Goal: Task Accomplishment & Management: Manage account settings

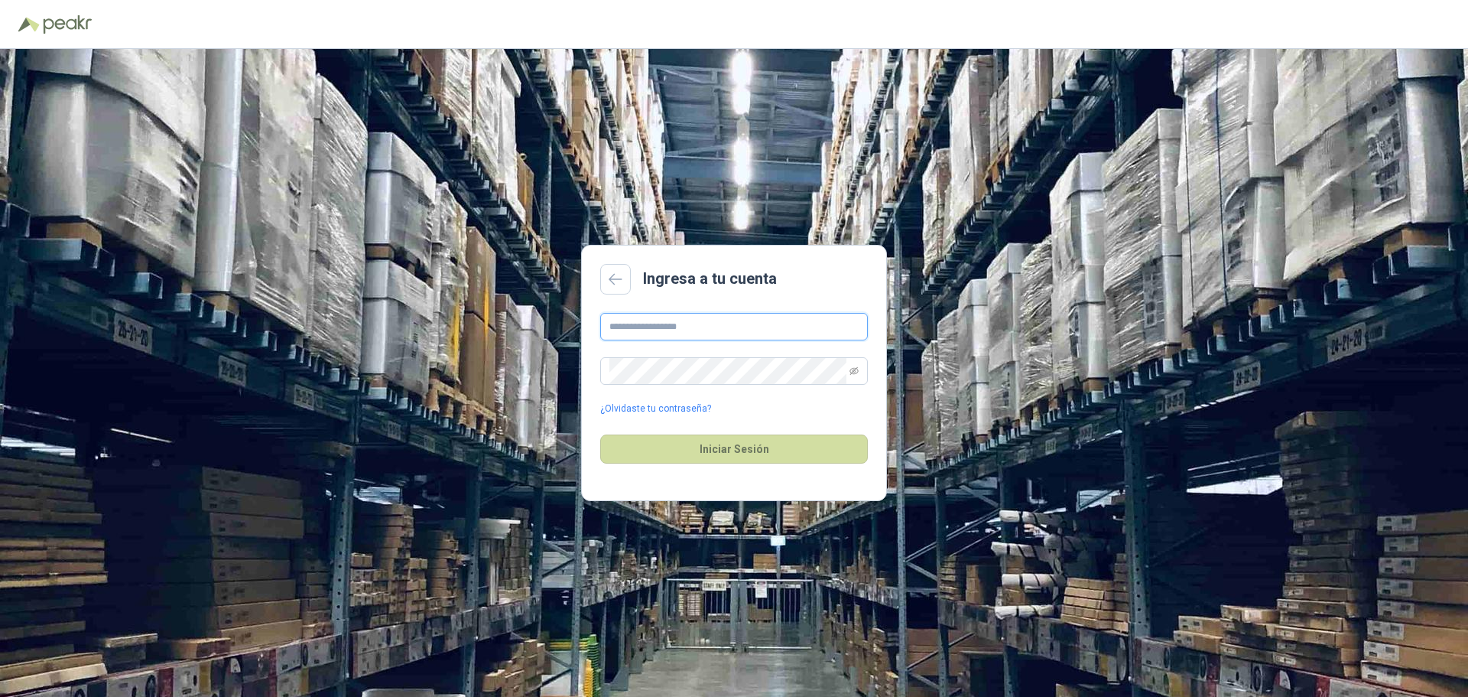
click at [684, 326] on input "text" at bounding box center [734, 327] width 268 height 28
type input "**********"
click at [733, 445] on button "Iniciar Sesión" at bounding box center [734, 448] width 268 height 29
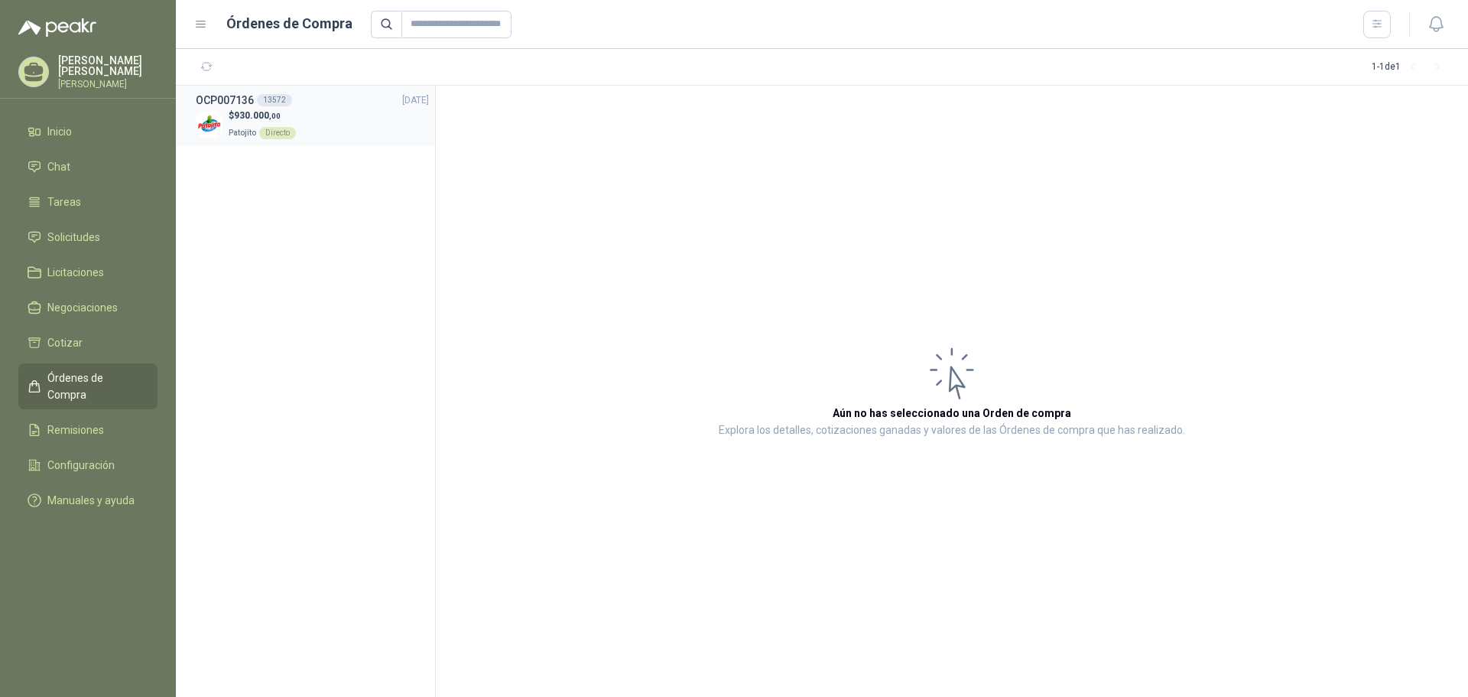
click at [320, 119] on div "$ 930.000 ,00 Patojito Directo" at bounding box center [312, 124] width 233 height 31
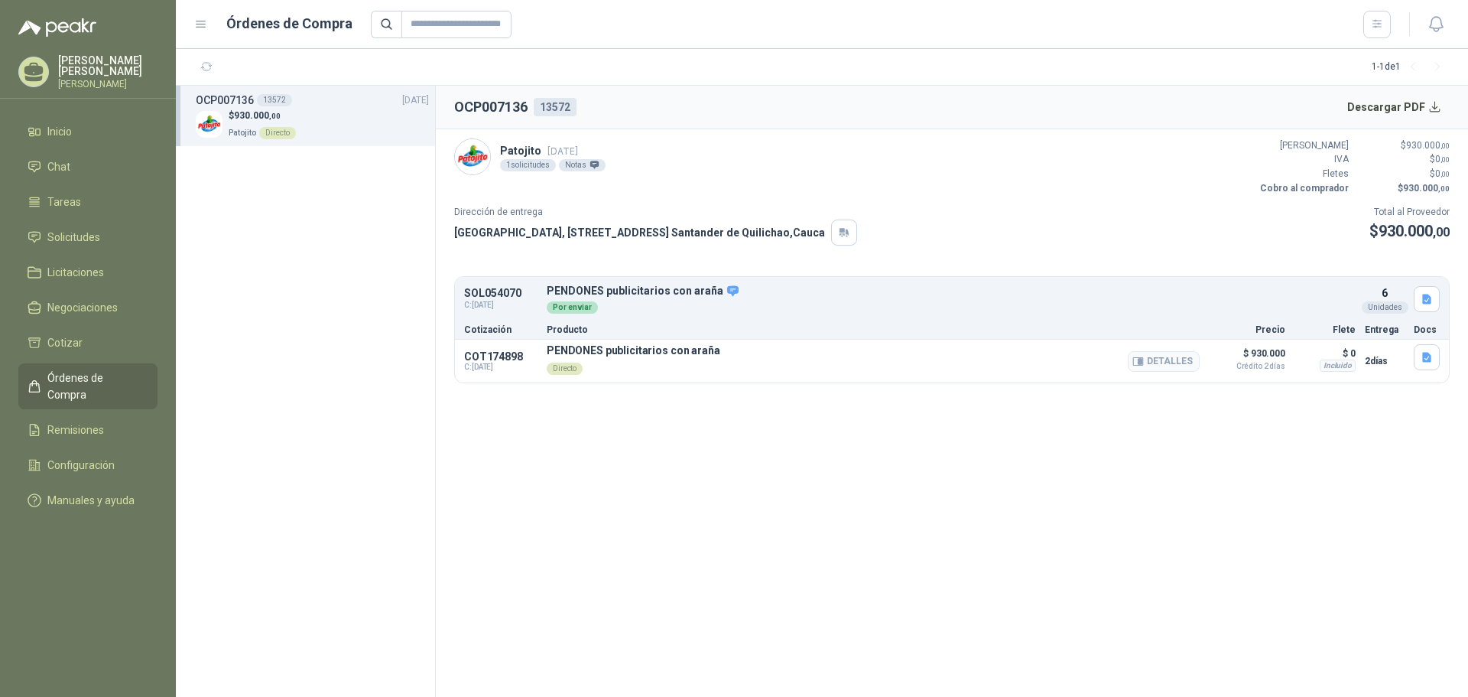
click at [631, 354] on p "PENDONES publicitarios con araña" at bounding box center [634, 350] width 174 height 12
click at [704, 354] on p "PENDONES publicitarios con araña" at bounding box center [634, 350] width 174 height 12
click at [1144, 356] on icon "button" at bounding box center [1138, 361] width 11 height 11
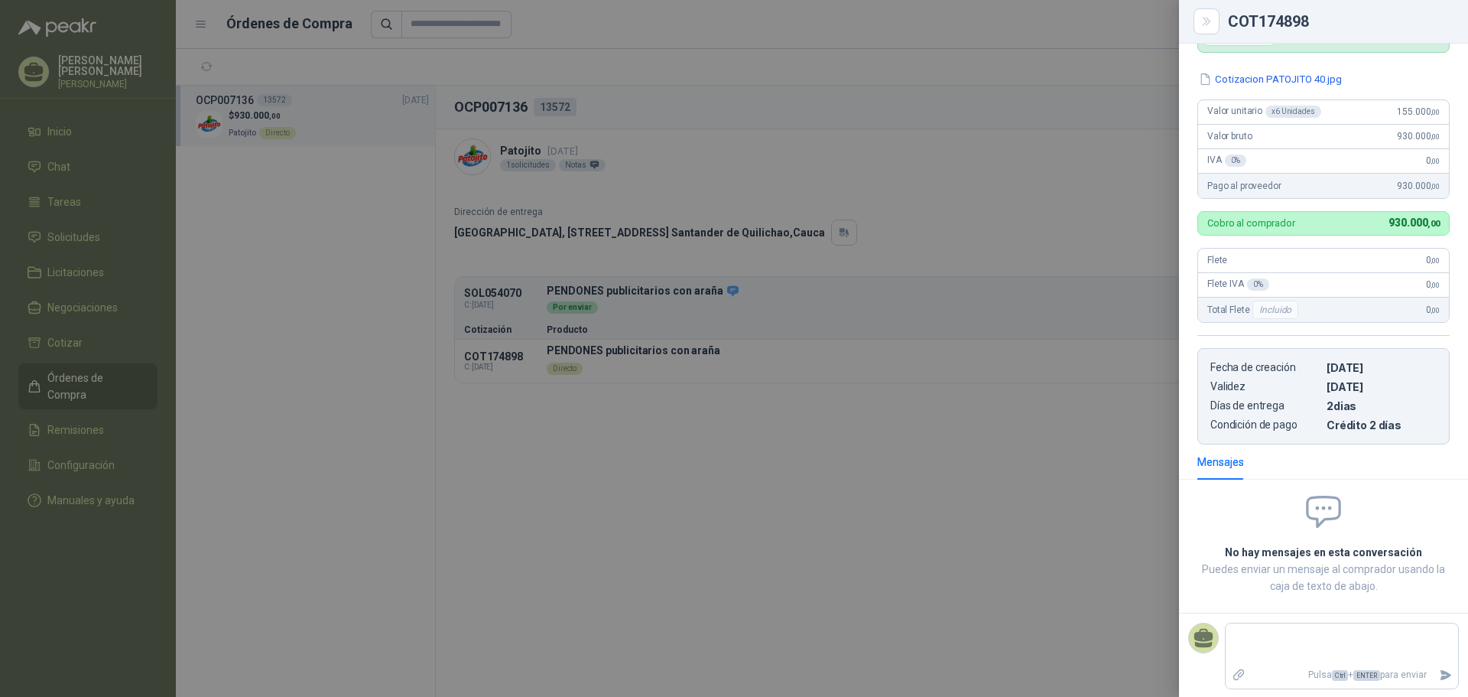
scroll to position [115, 0]
click at [1204, 22] on icon "Close" at bounding box center [1207, 21] width 13 height 13
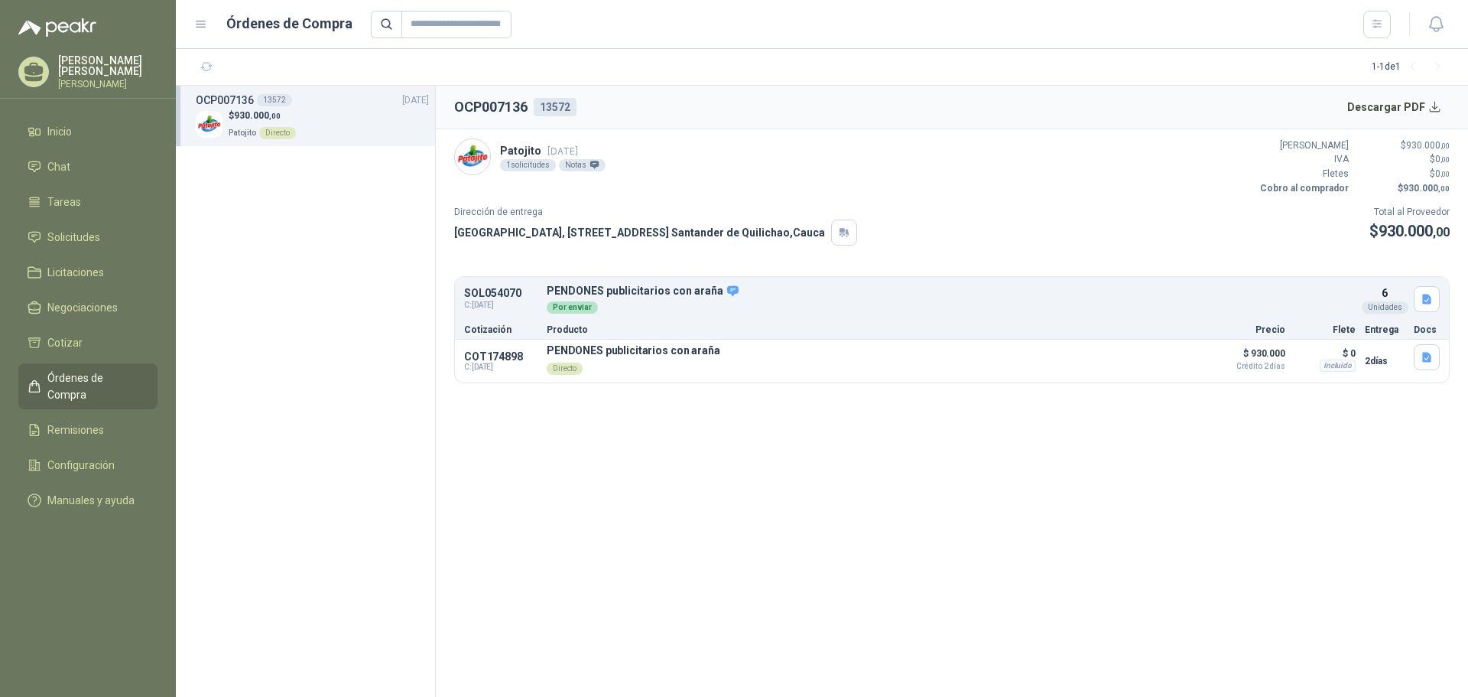
click at [276, 98] on div "13572" at bounding box center [274, 100] width 35 height 12
click at [567, 104] on div "13572" at bounding box center [555, 107] width 43 height 18
click at [1430, 366] on button "button" at bounding box center [1427, 357] width 26 height 26
click at [1201, 440] on section "OCP007136 13572 Descargar PDF Patojito [DATE] 1 solicitudes Notas Valor Bruto $…" at bounding box center [952, 391] width 1032 height 611
click at [572, 308] on div "Por enviar" at bounding box center [572, 307] width 51 height 12
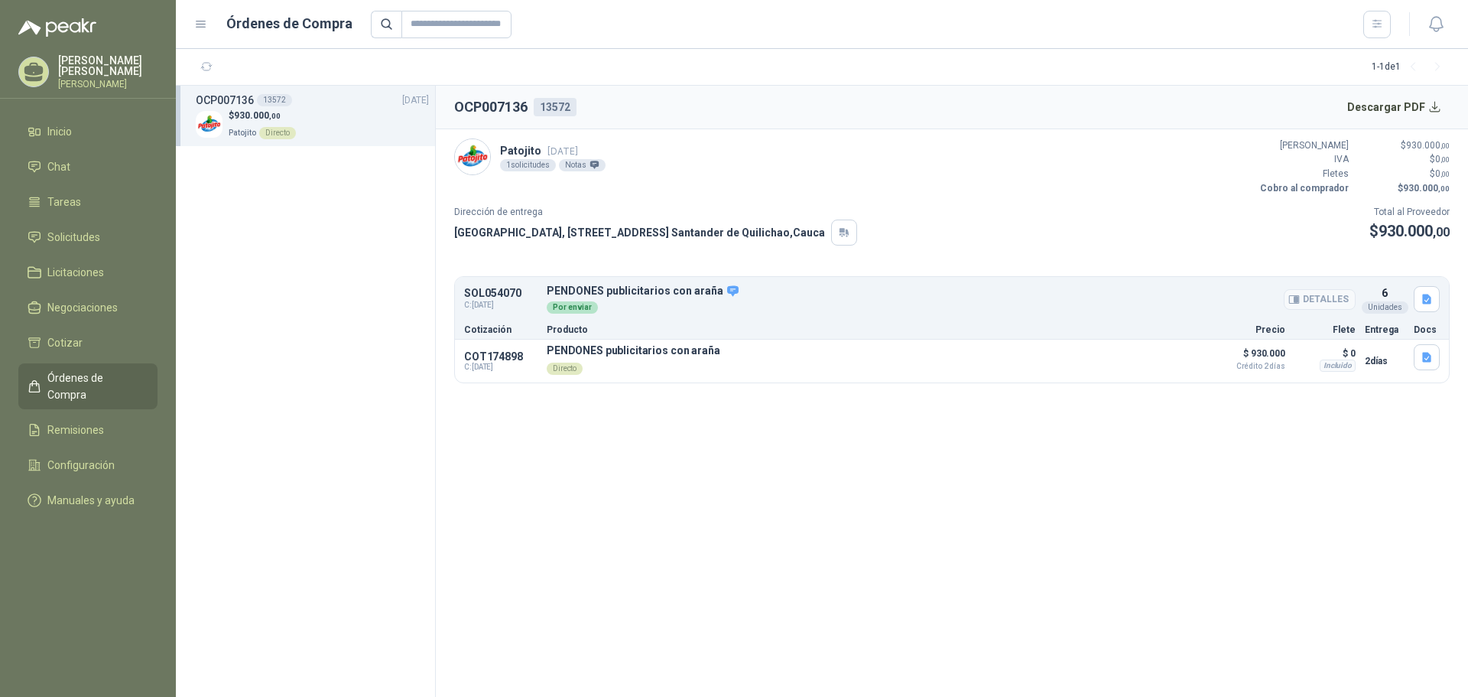
drag, startPoint x: 669, startPoint y: 301, endPoint x: 740, endPoint y: 284, distance: 73.1
click at [670, 301] on div "Por enviar" at bounding box center [951, 305] width 809 height 17
click at [476, 323] on div "Cotización Producto Precio Flete Entrega Docs" at bounding box center [952, 329] width 994 height 20
click at [315, 116] on div "$ 930.000 ,00 Patojito Directo" at bounding box center [312, 124] width 233 height 31
click at [97, 229] on span "Solicitudes" at bounding box center [73, 237] width 53 height 17
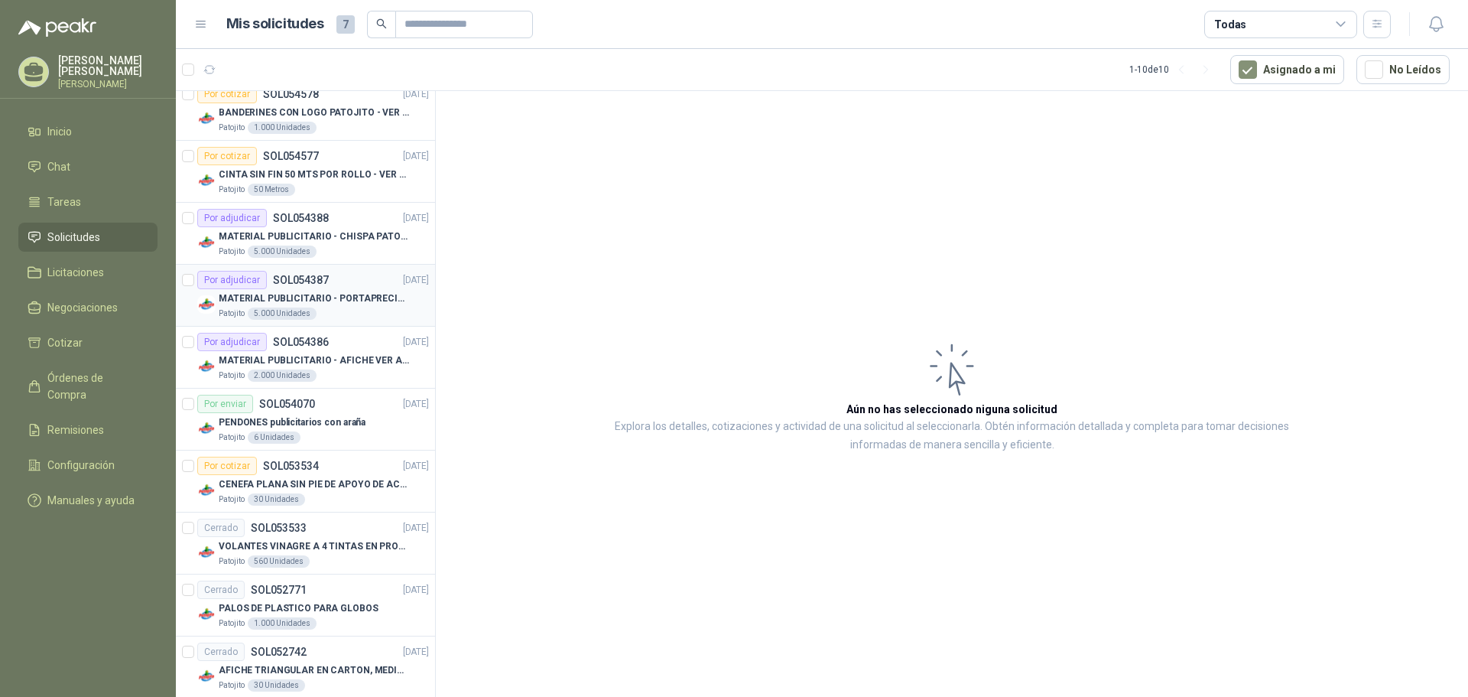
scroll to position [170, 0]
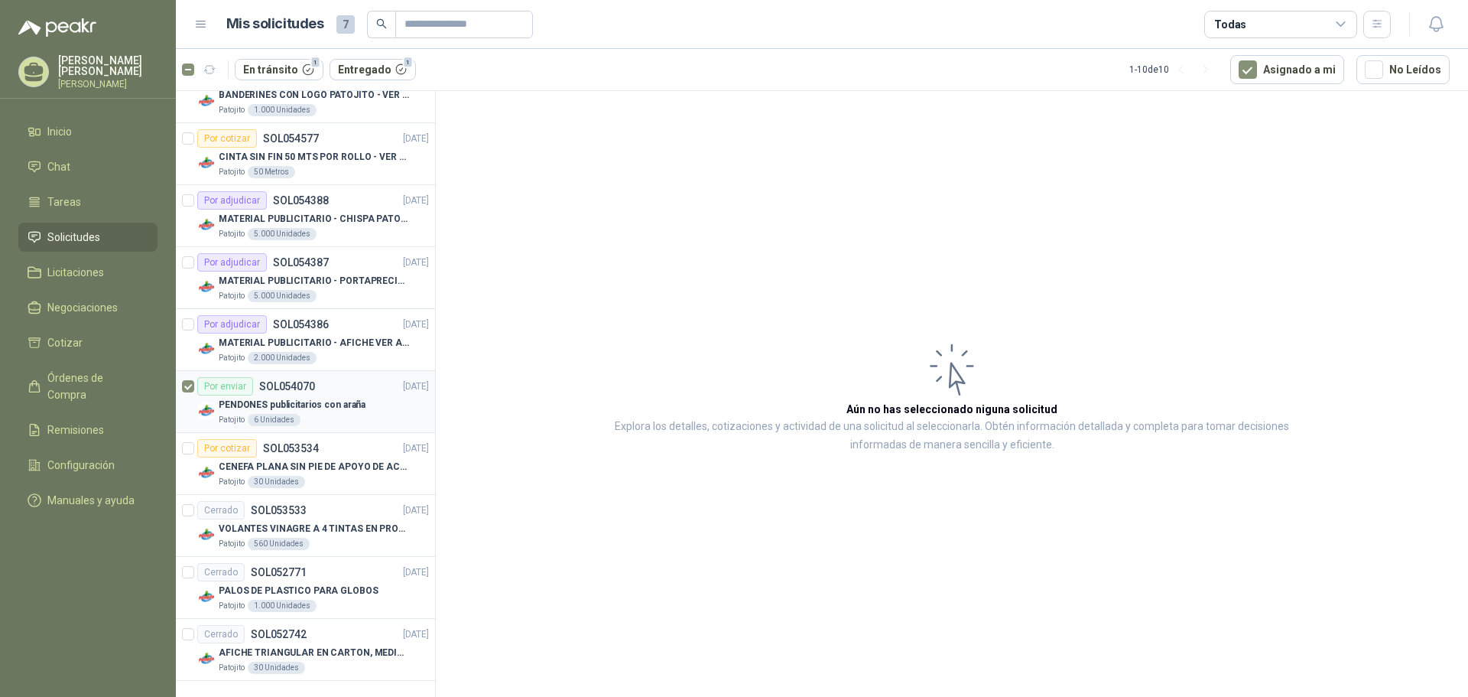
click at [346, 388] on div "Por enviar SOL054070 [DATE]" at bounding box center [313, 386] width 232 height 18
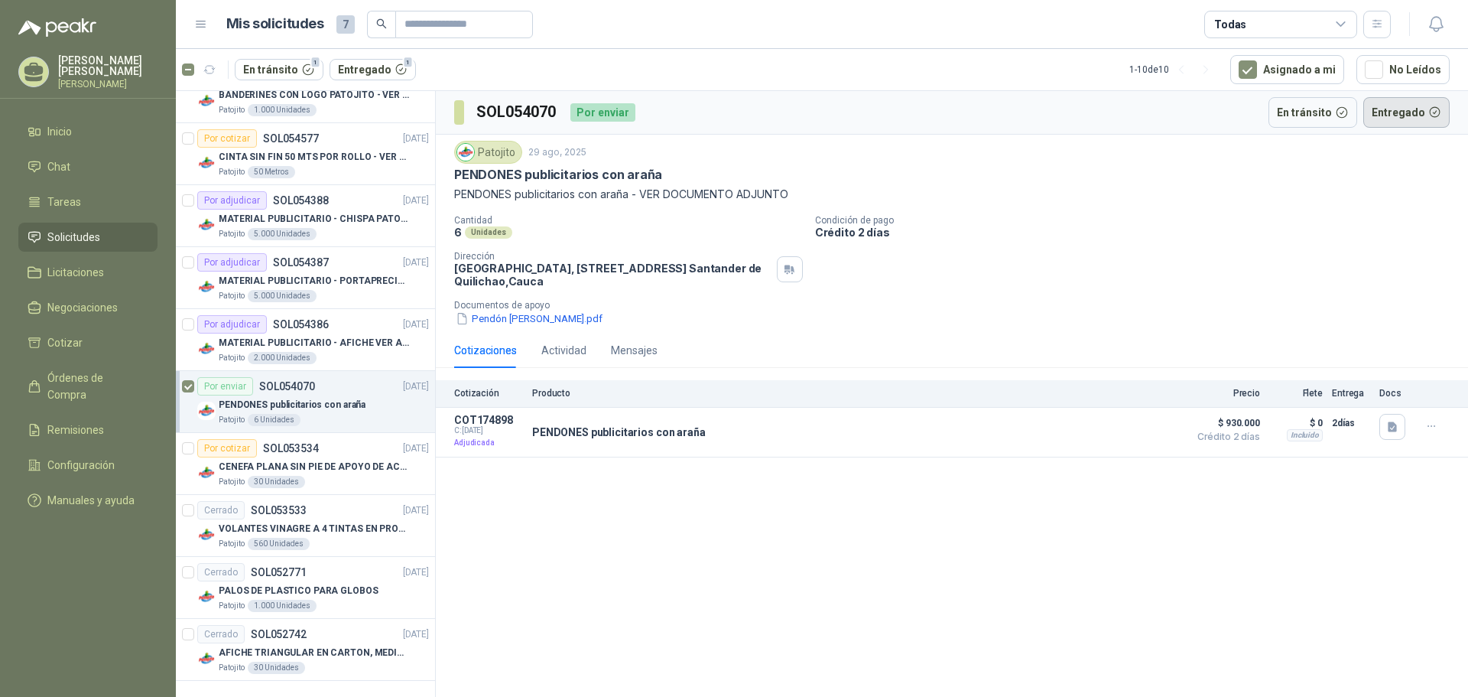
click at [1419, 114] on button "Entregado" at bounding box center [1406, 112] width 87 height 31
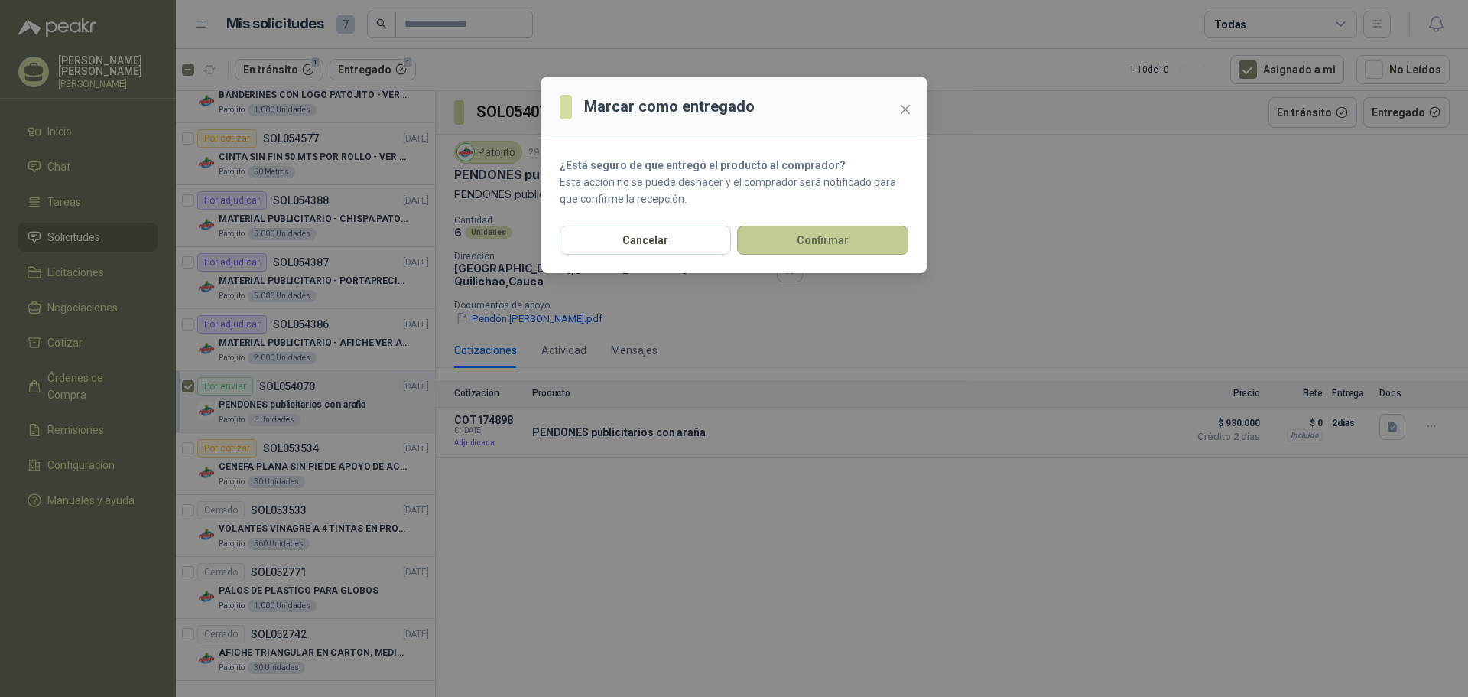
click at [783, 236] on button "Confirmar" at bounding box center [822, 240] width 171 height 29
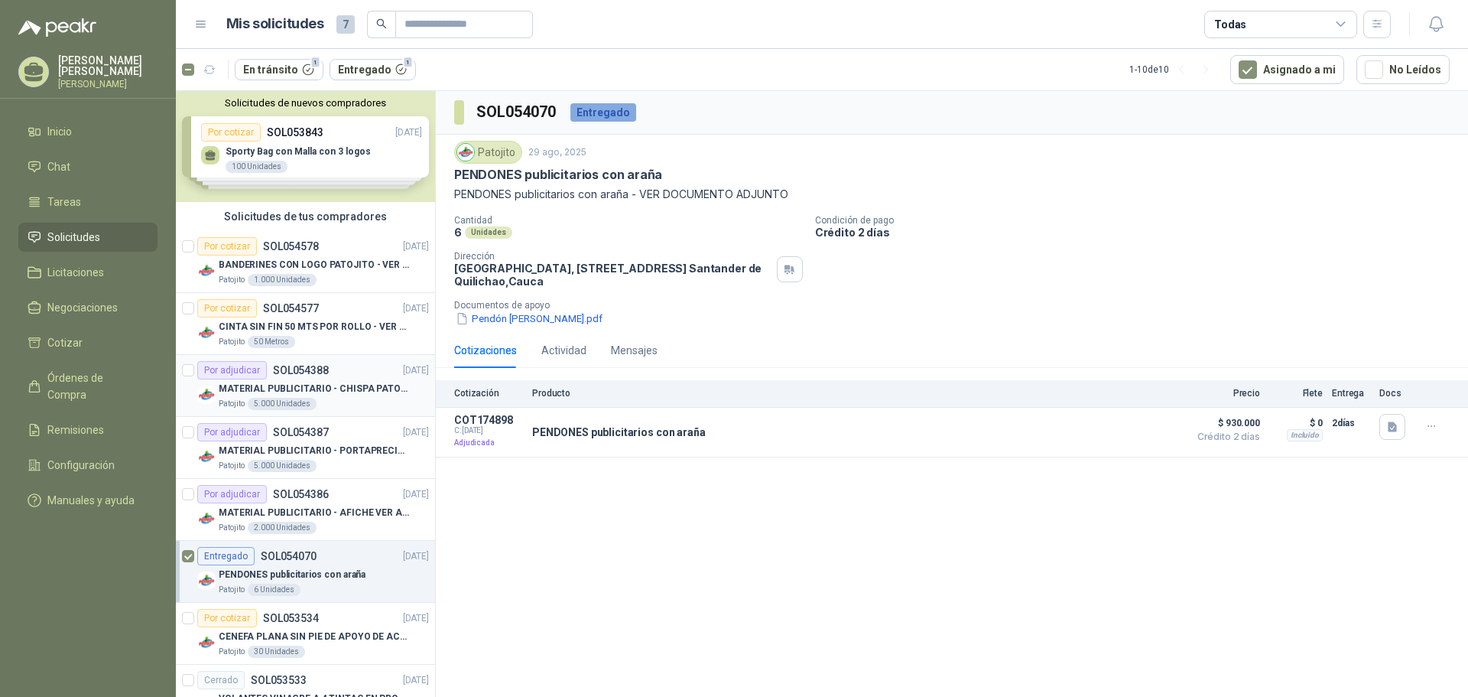
click at [334, 376] on div "Por adjudicar SOL054388 [DATE]" at bounding box center [313, 370] width 232 height 18
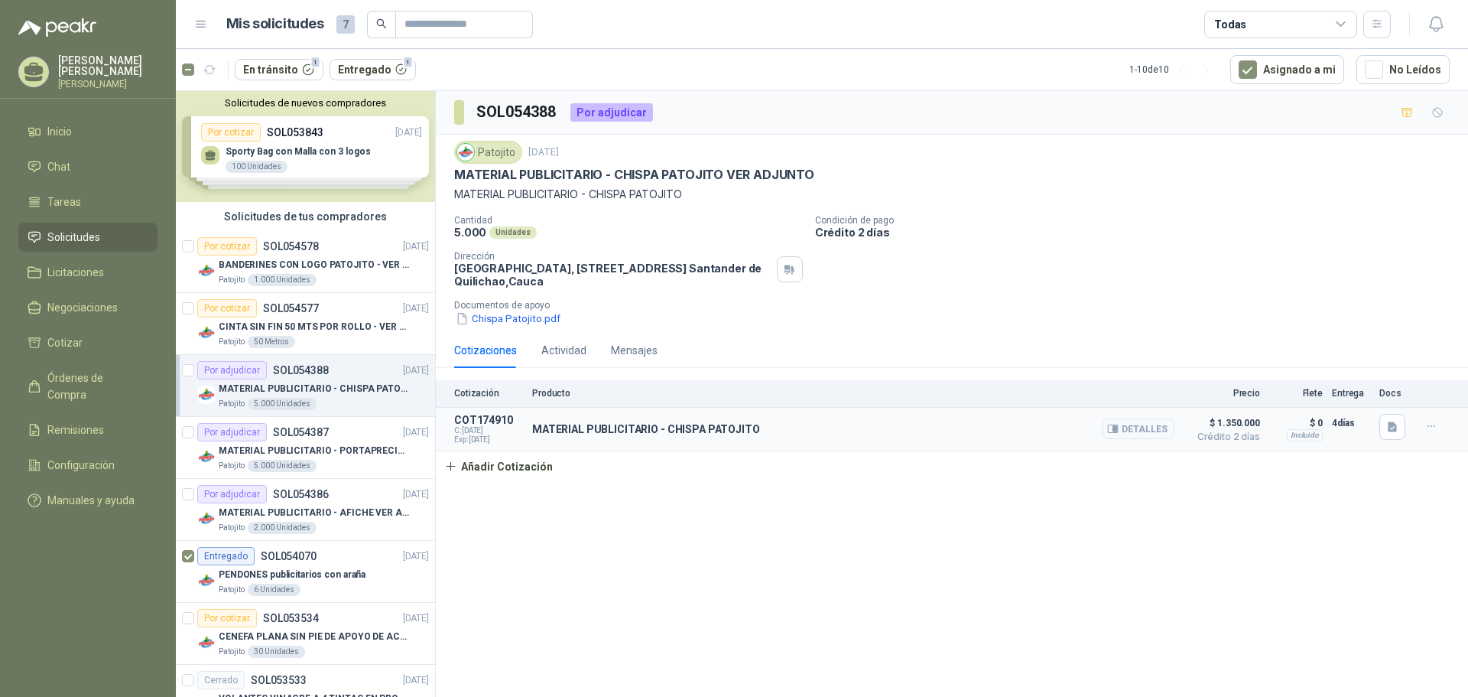
click at [798, 436] on div "MATERIAL PUBLICITARIO - CHISPA PATOJITO Detalles" at bounding box center [853, 429] width 642 height 31
click at [551, 353] on div "Actividad" at bounding box center [563, 350] width 45 height 17
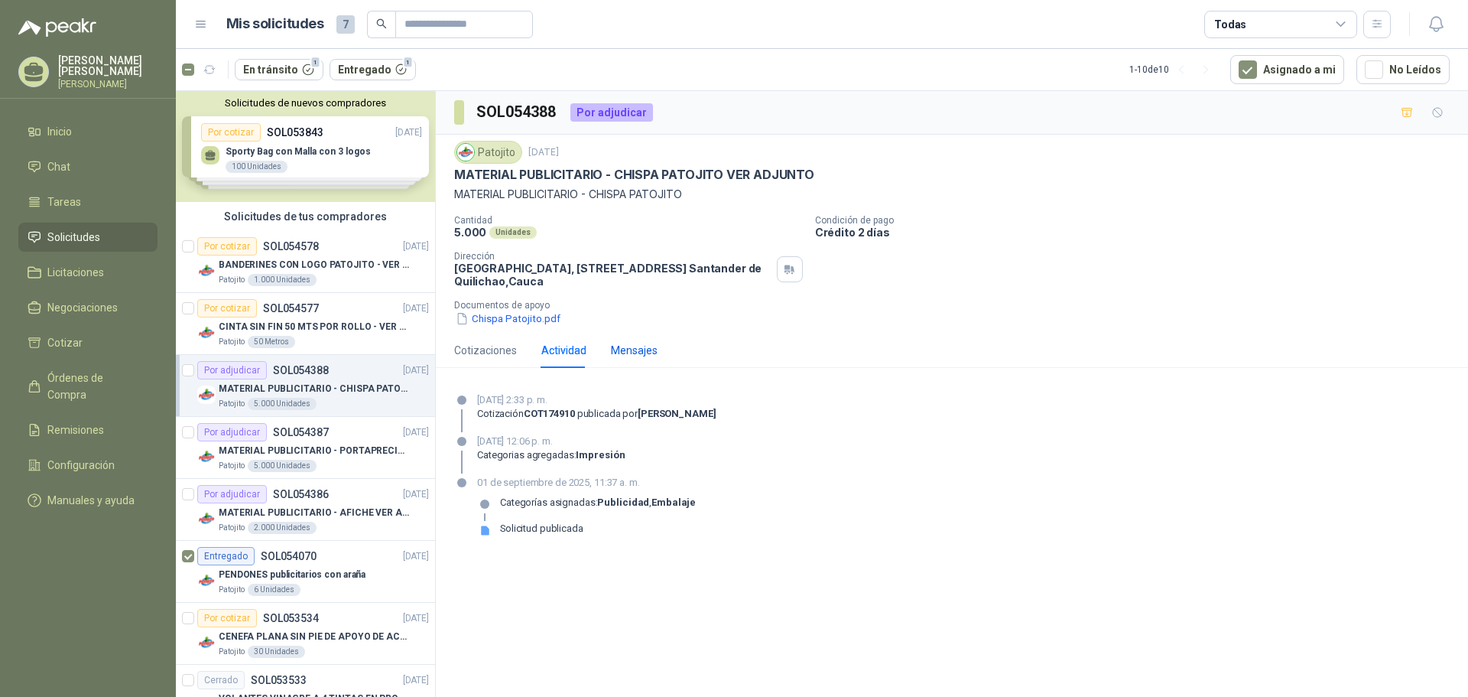
click at [627, 351] on div "Mensajes" at bounding box center [634, 350] width 47 height 17
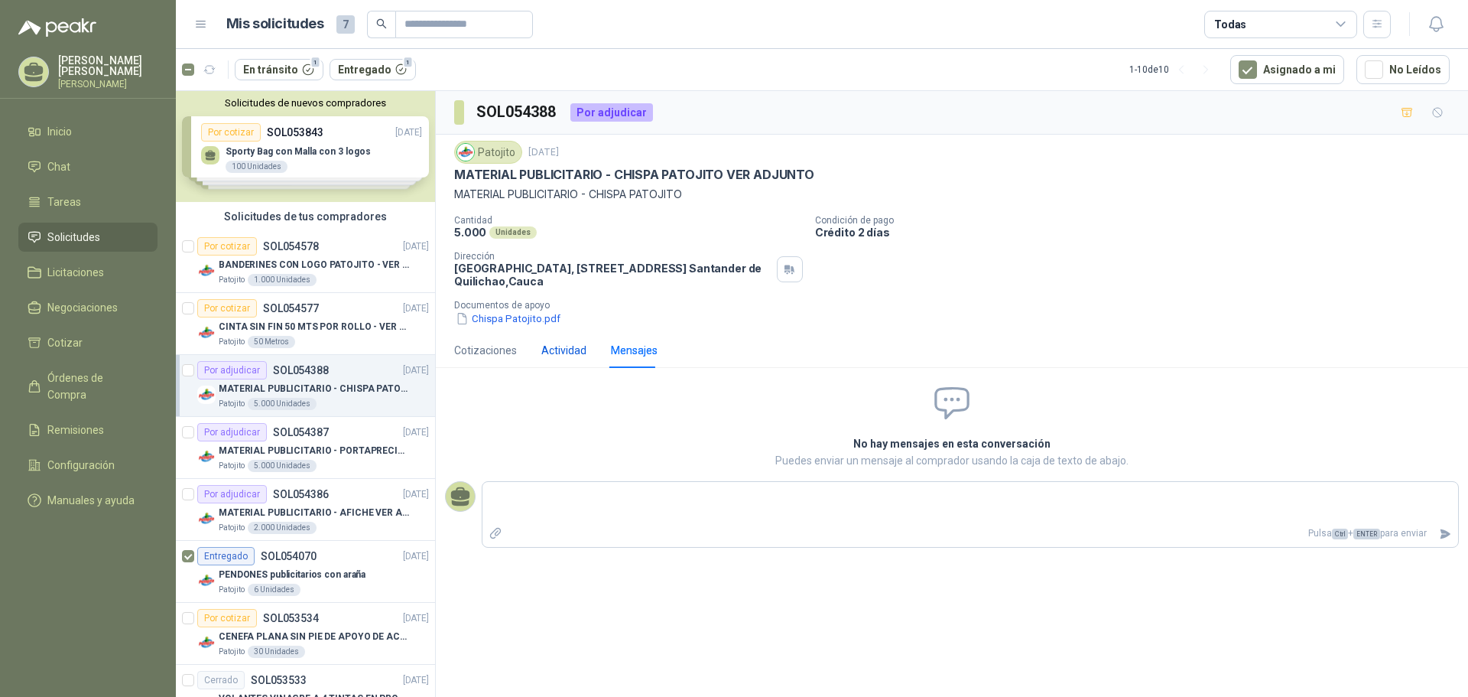
click at [561, 353] on div "Actividad" at bounding box center [563, 350] width 45 height 17
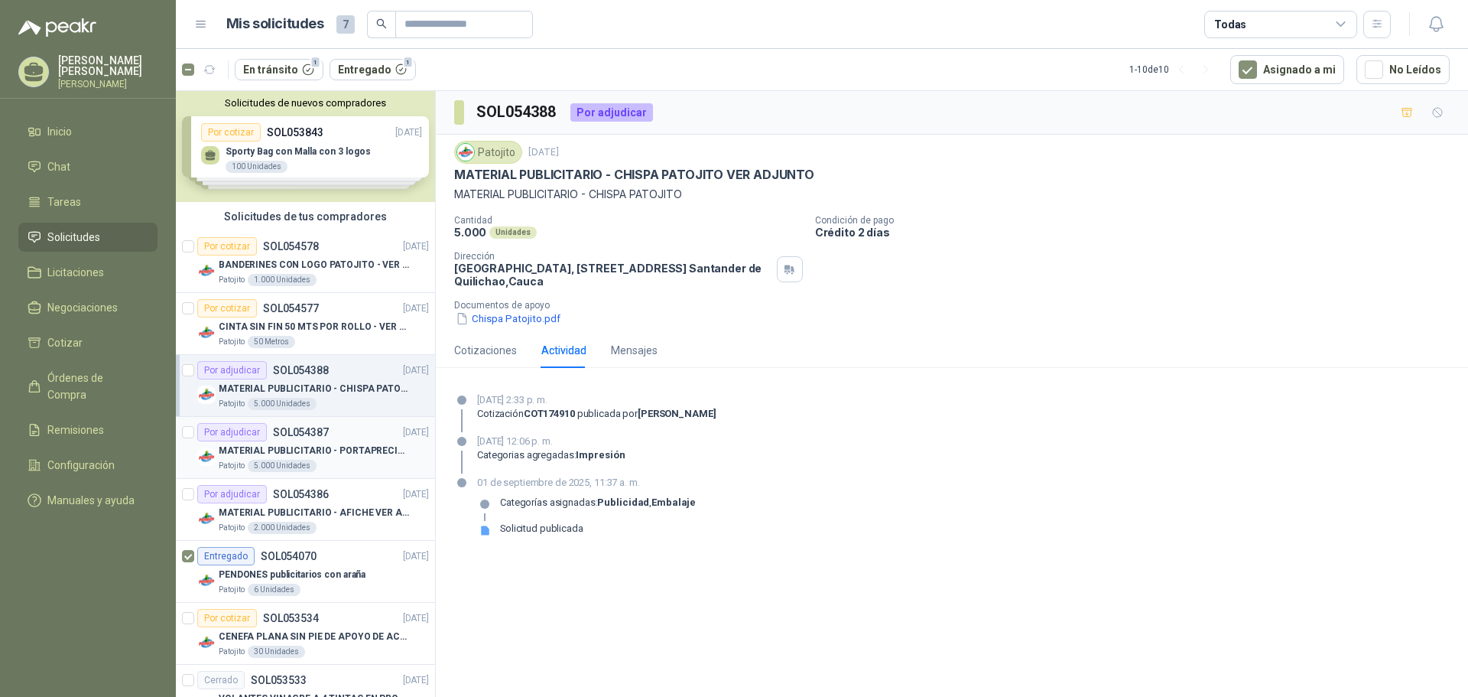
click at [363, 439] on div "Por adjudicar SOL054387 [DATE]" at bounding box center [313, 432] width 232 height 18
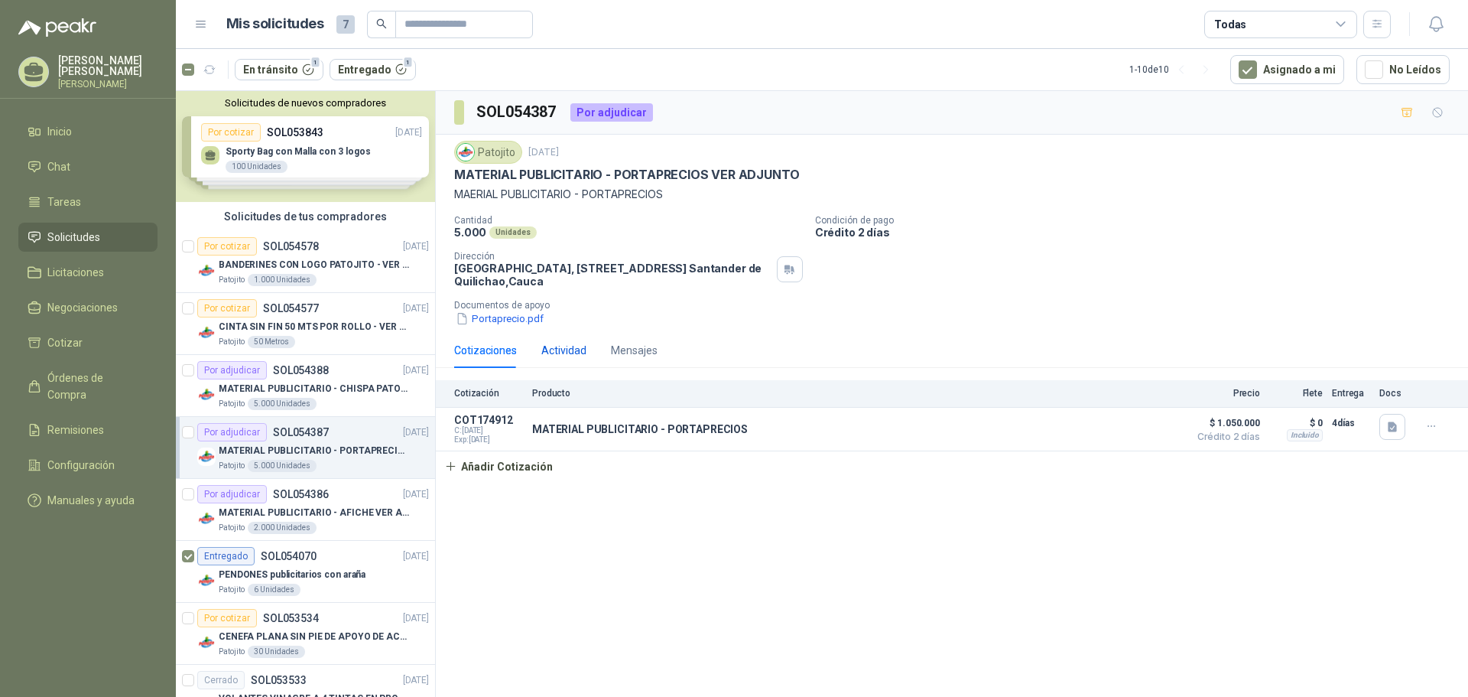
click at [562, 352] on div "Actividad" at bounding box center [563, 350] width 45 height 17
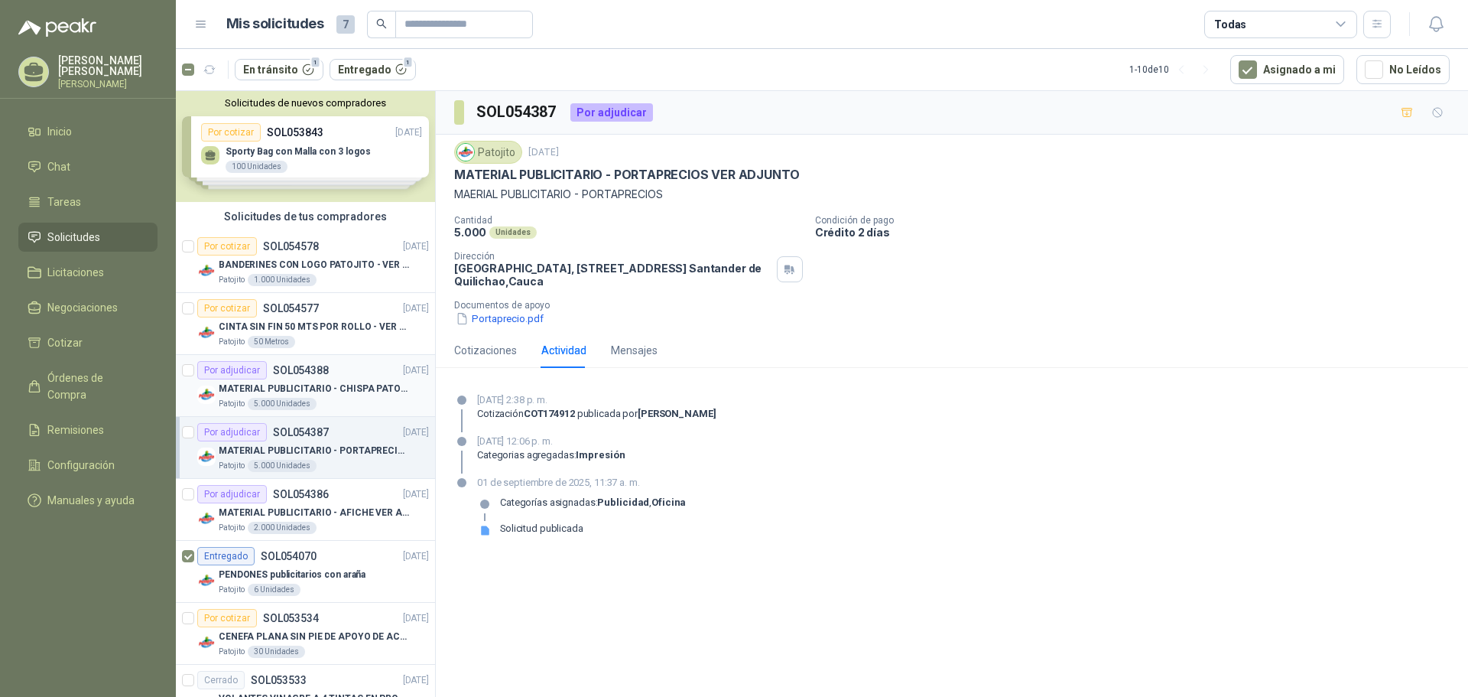
click at [365, 379] on div "Por adjudicar SOL054388 [DATE]" at bounding box center [313, 370] width 232 height 18
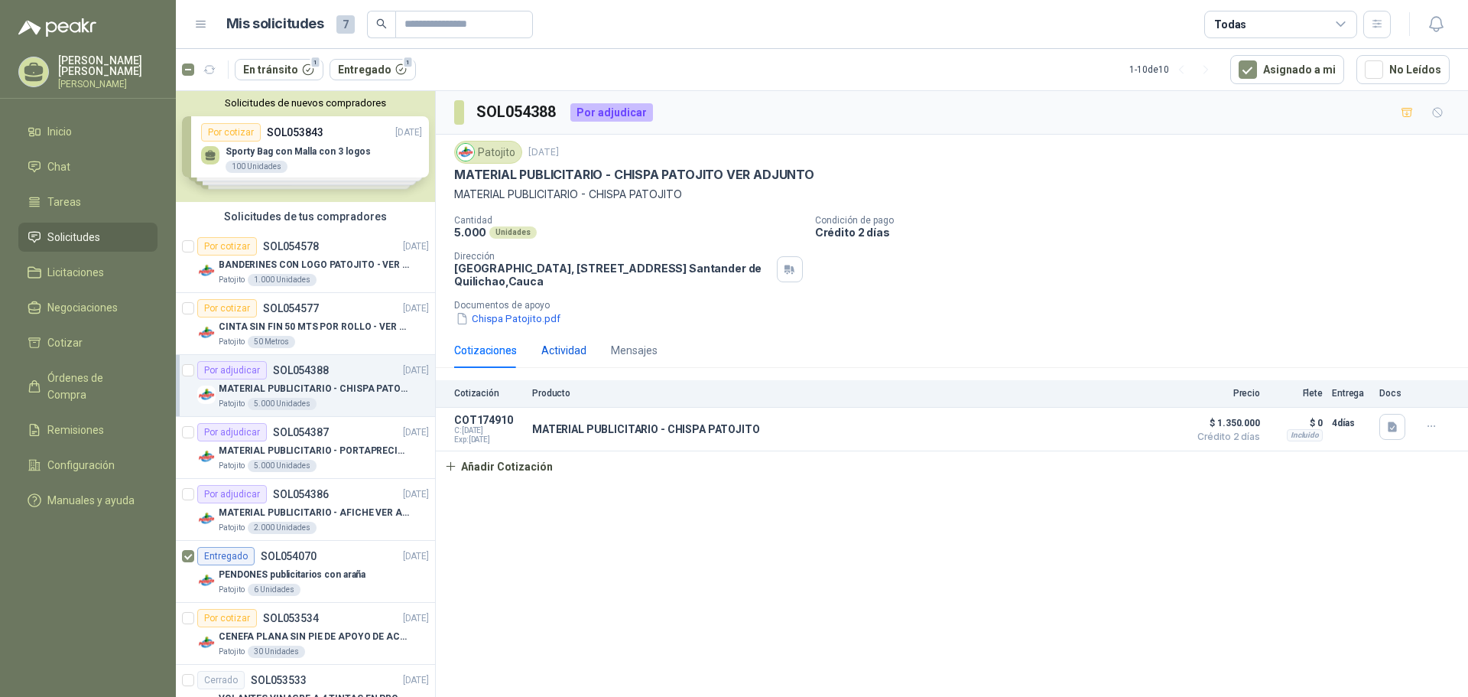
click at [564, 350] on div "Actividad" at bounding box center [563, 350] width 45 height 17
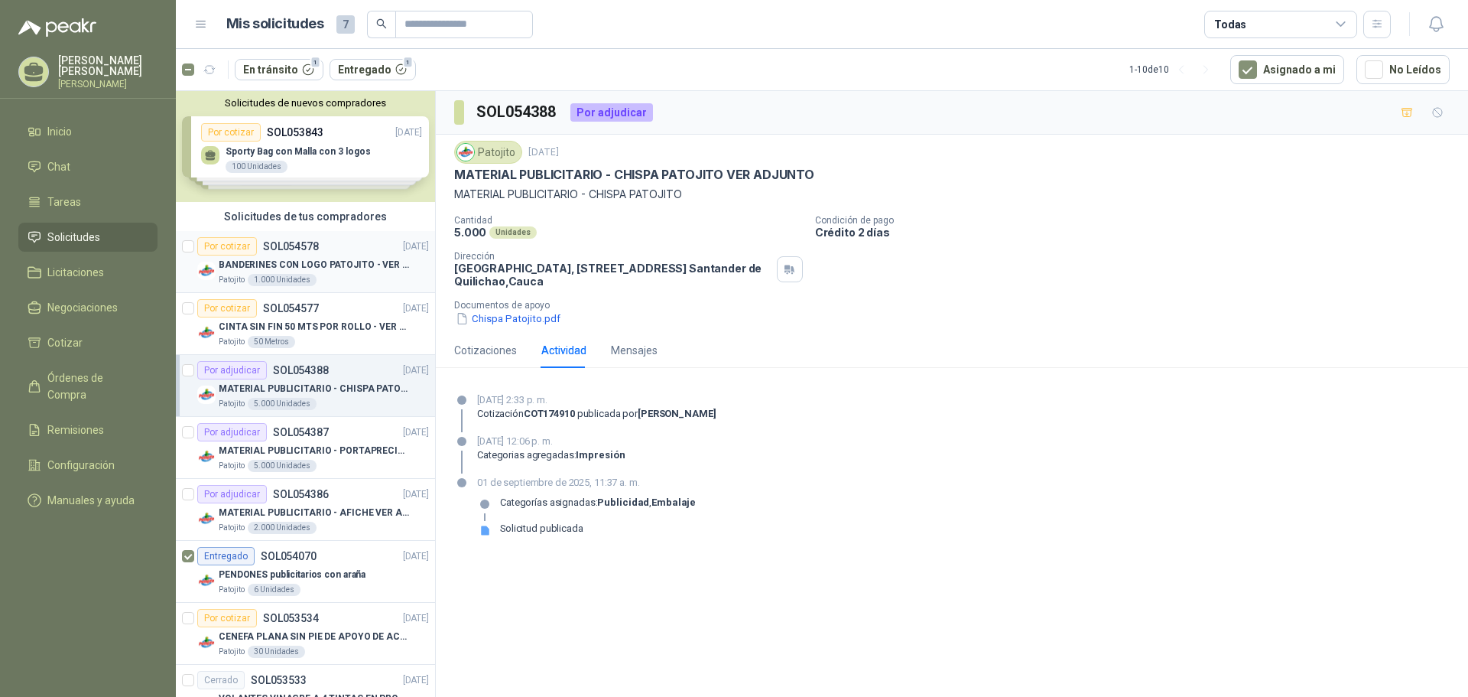
click at [348, 252] on div "Por cotizar SOL054578 [DATE]" at bounding box center [313, 246] width 232 height 18
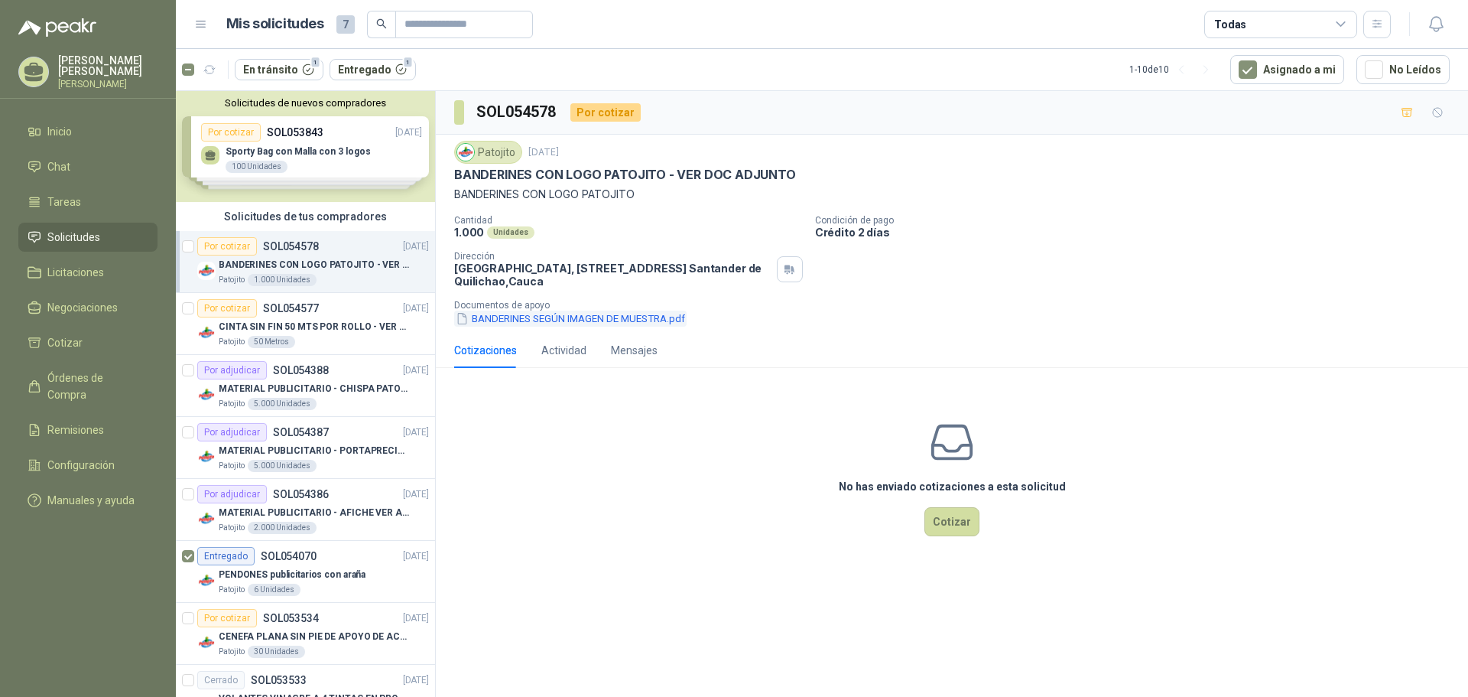
click at [520, 320] on button "BANDERINES SEGÚN IMAGEN DE MUESTRA.pdf" at bounding box center [570, 318] width 232 height 16
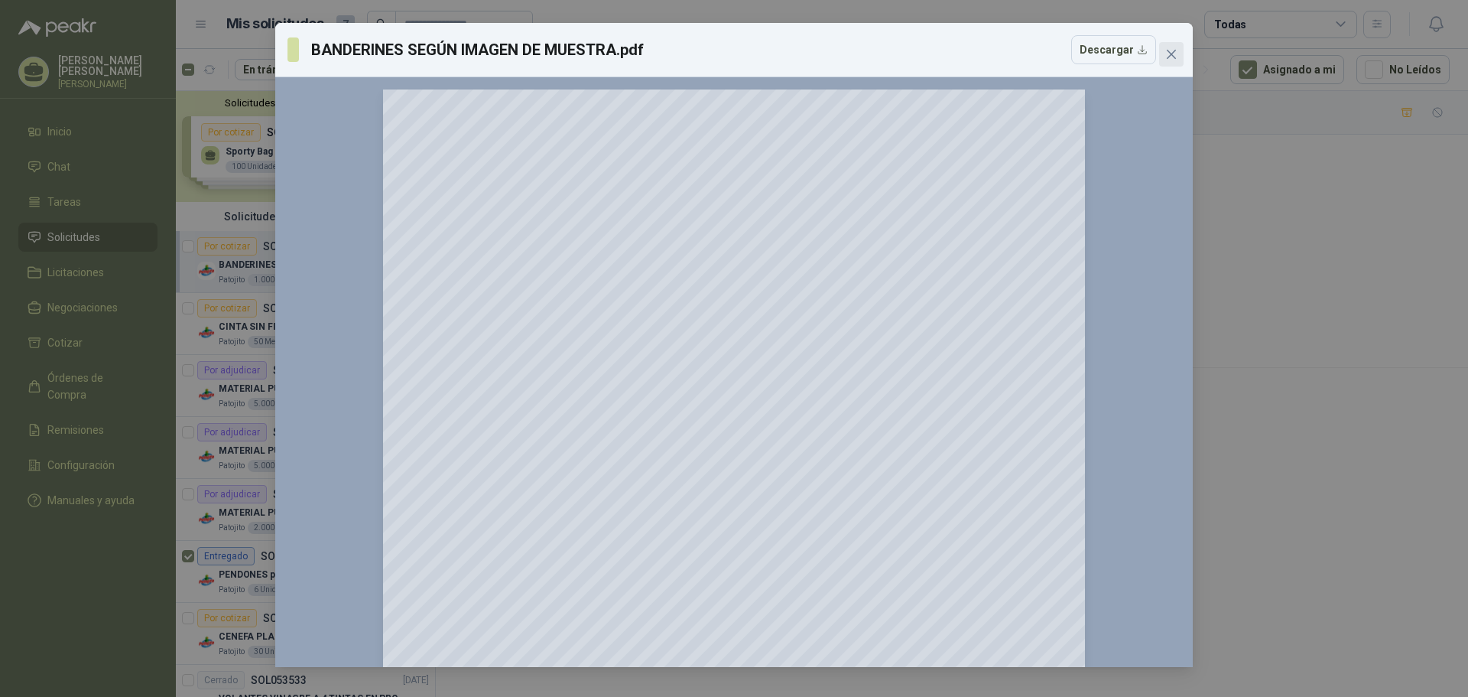
click at [1176, 52] on icon "close" at bounding box center [1171, 54] width 12 height 12
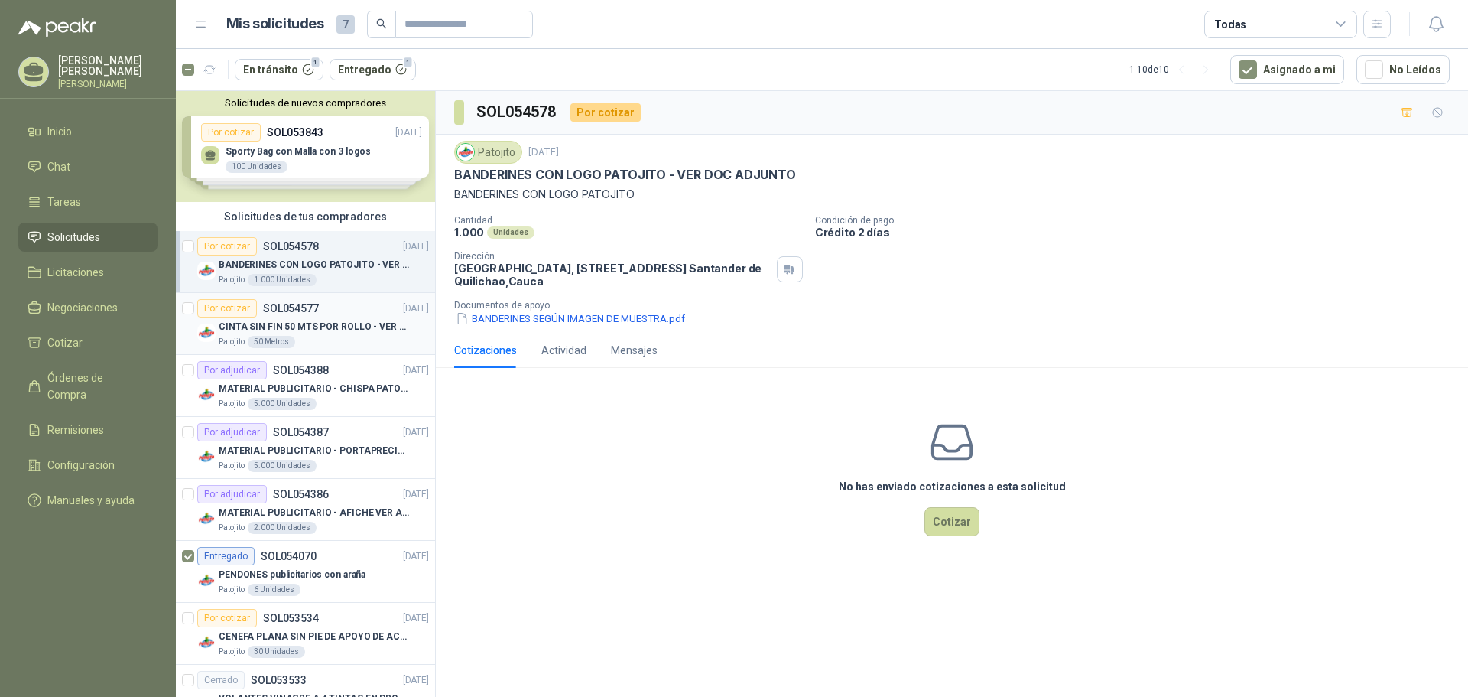
click at [359, 310] on div "Por cotizar SOL054577 [DATE]" at bounding box center [313, 308] width 232 height 18
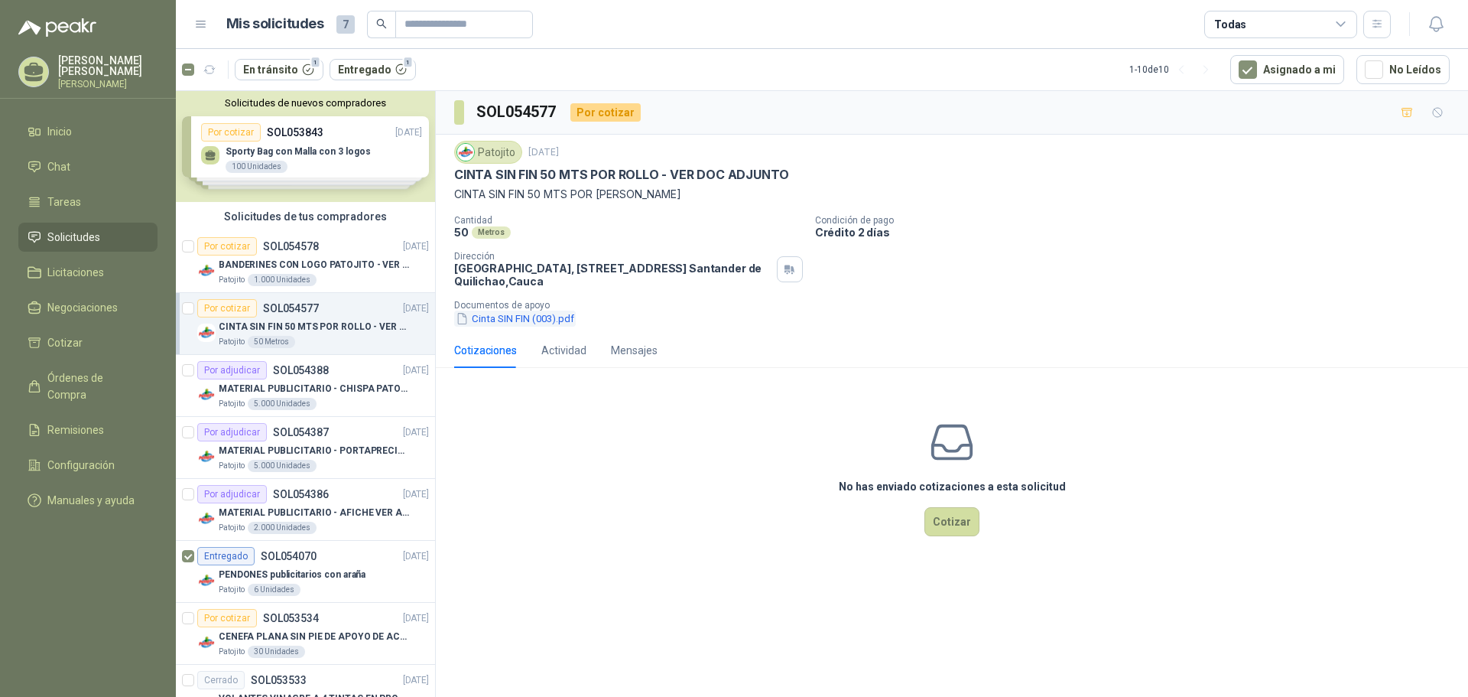
click at [497, 317] on button "Cinta SIN FIN (003).pdf" at bounding box center [515, 318] width 122 height 16
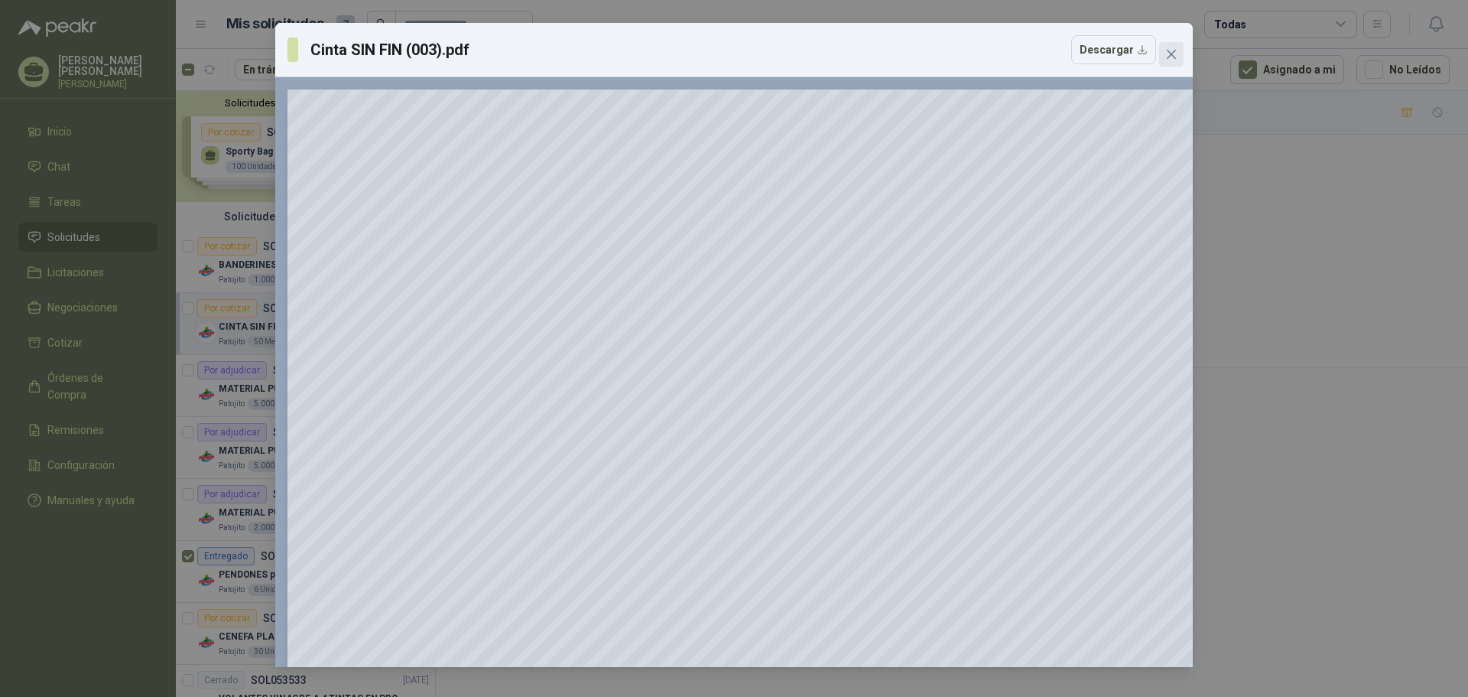
click at [1173, 47] on button "Close" at bounding box center [1171, 54] width 24 height 24
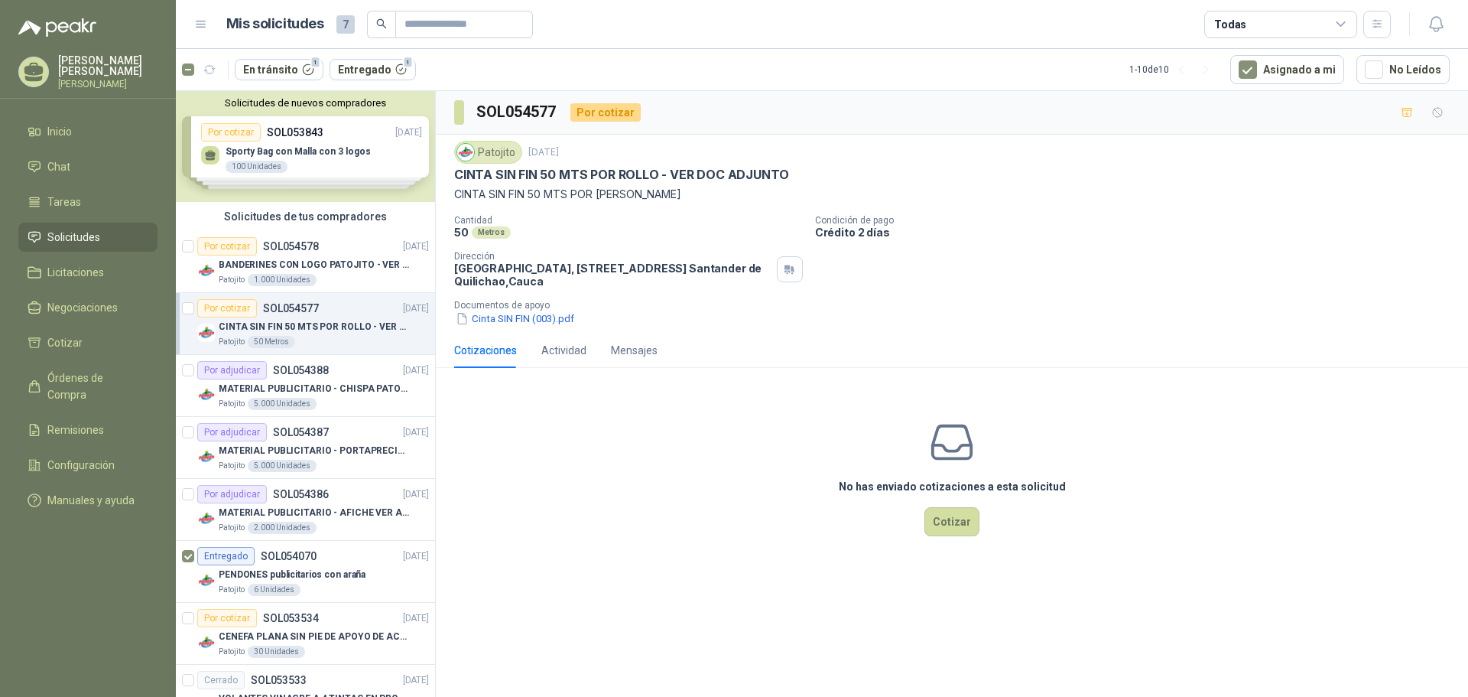
click at [391, 163] on div "Solicitudes de nuevos compradores Por cotizar SOL053843 [DATE] Sporty Bag con M…" at bounding box center [305, 146] width 259 height 111
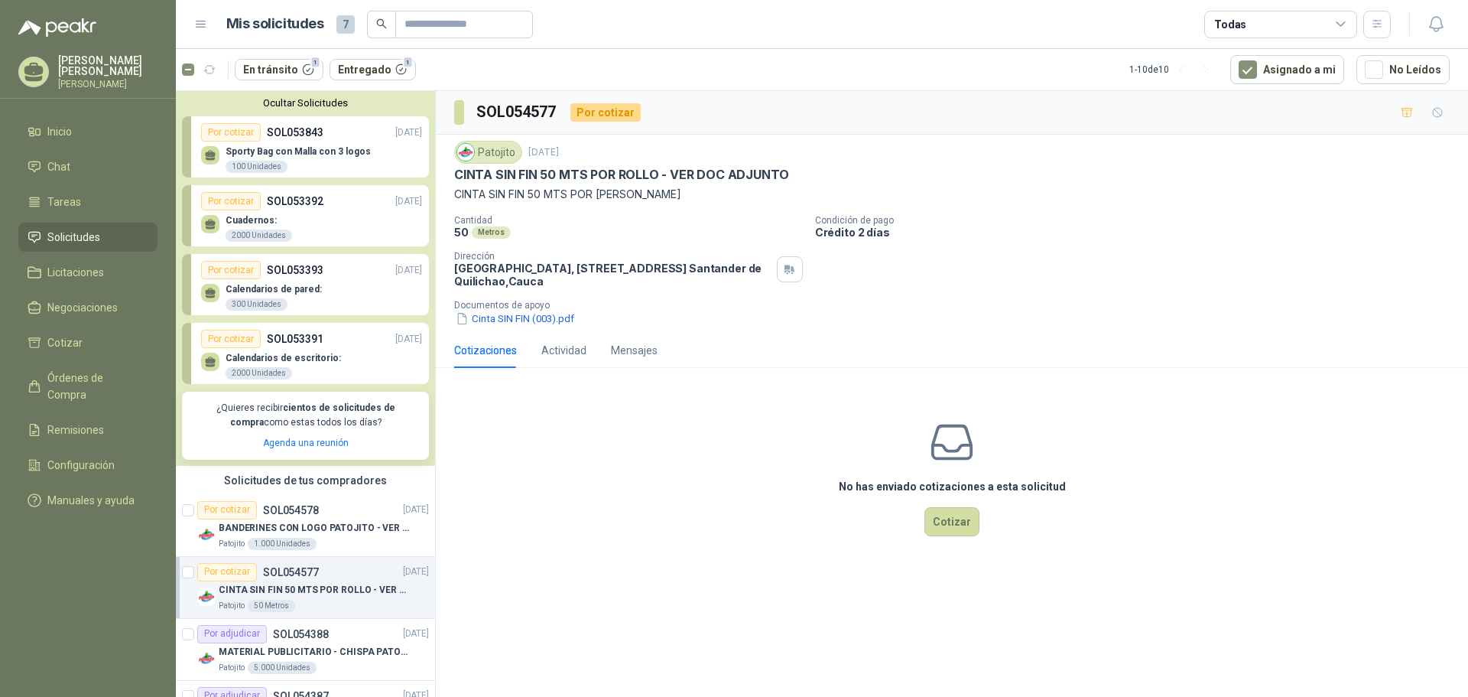
click at [343, 349] on div "Calendarios de escritorio: 2000 Unidades" at bounding box center [311, 364] width 221 height 32
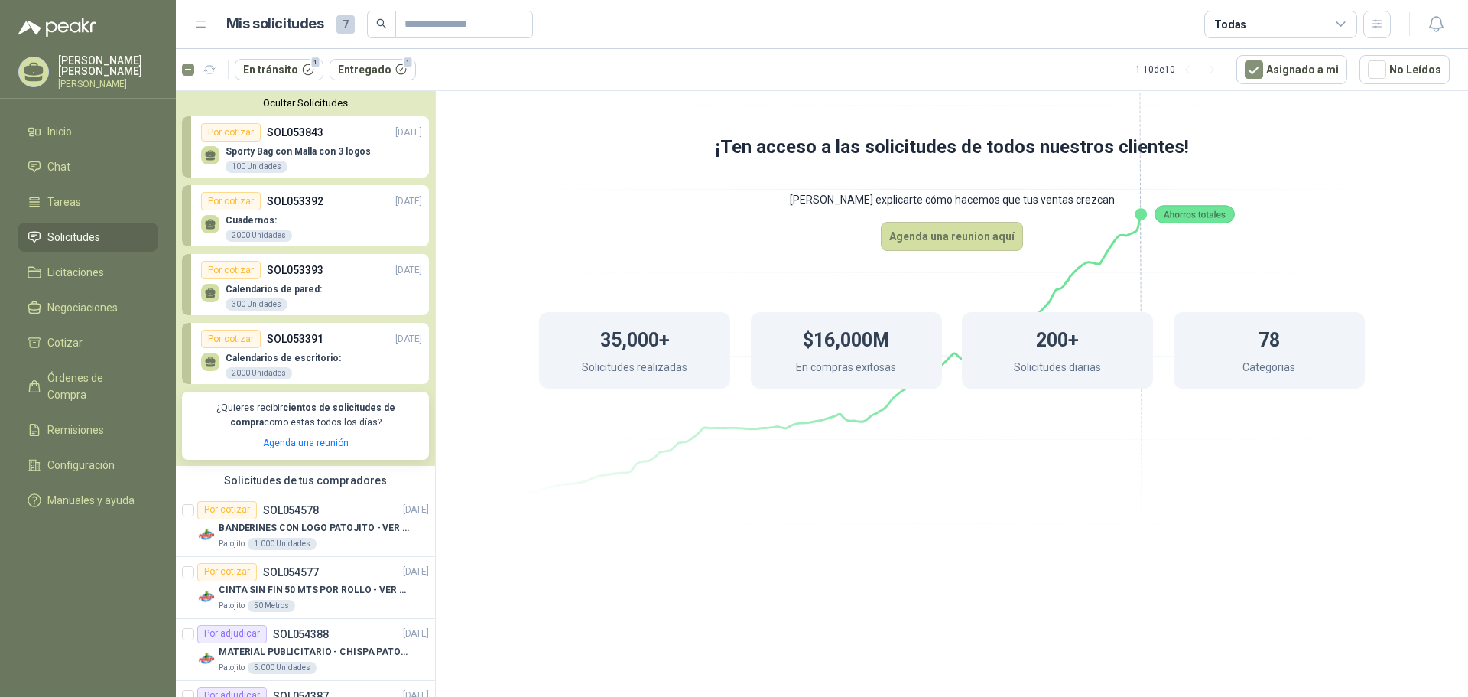
click at [291, 339] on p "SOL053391" at bounding box center [295, 338] width 57 height 17
click at [239, 335] on div "Por cotizar" at bounding box center [231, 339] width 60 height 18
click at [310, 360] on p "Calendarios de escritorio:" at bounding box center [283, 358] width 115 height 11
click at [316, 290] on div "Calendarios de pared: 300 Unidades" at bounding box center [311, 295] width 221 height 32
click at [304, 200] on p "SOL053392" at bounding box center [295, 201] width 57 height 17
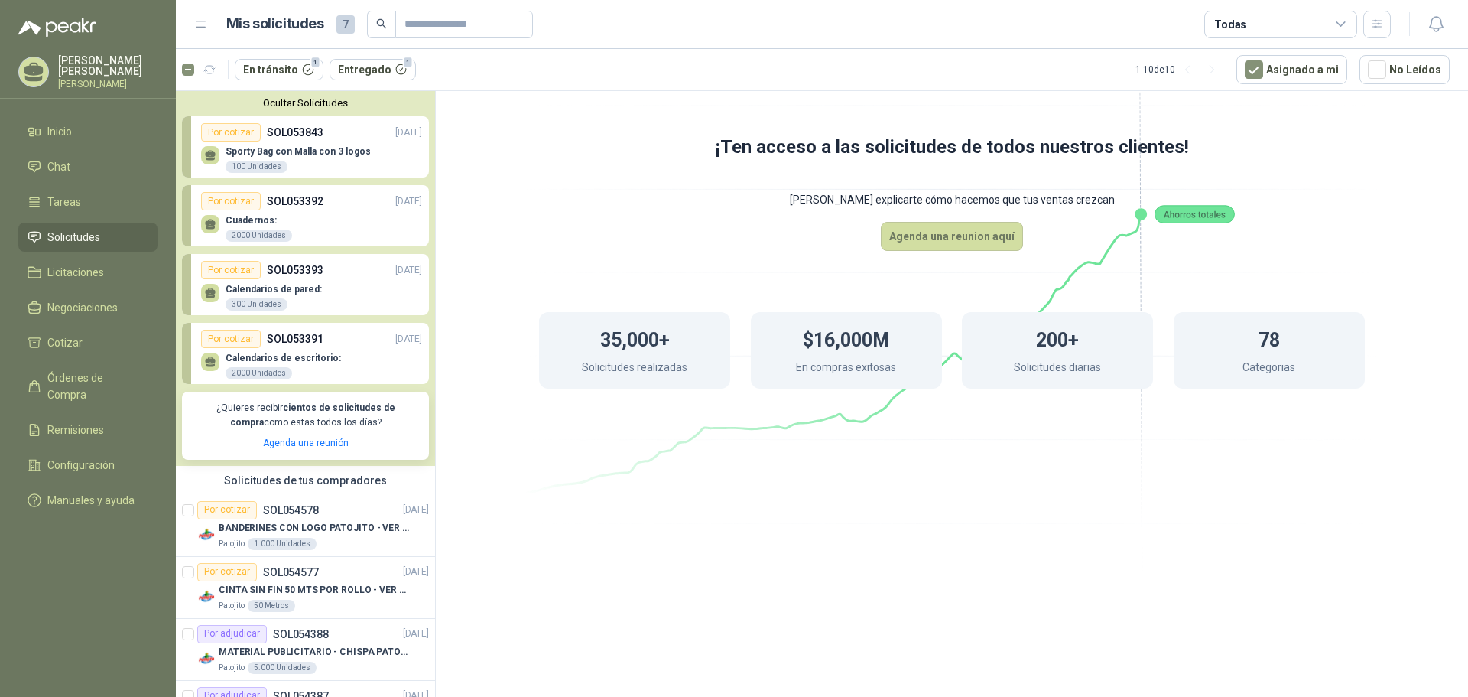
click at [214, 158] on icon at bounding box center [210, 158] width 9 height 3
click at [257, 152] on p "Sporty Bag con Malla con 3 logos" at bounding box center [298, 151] width 145 height 11
click at [333, 138] on div "Por cotizar SOL053843 [DATE]" at bounding box center [311, 132] width 221 height 18
click at [321, 104] on button "Ocultar Solicitudes" at bounding box center [305, 102] width 247 height 11
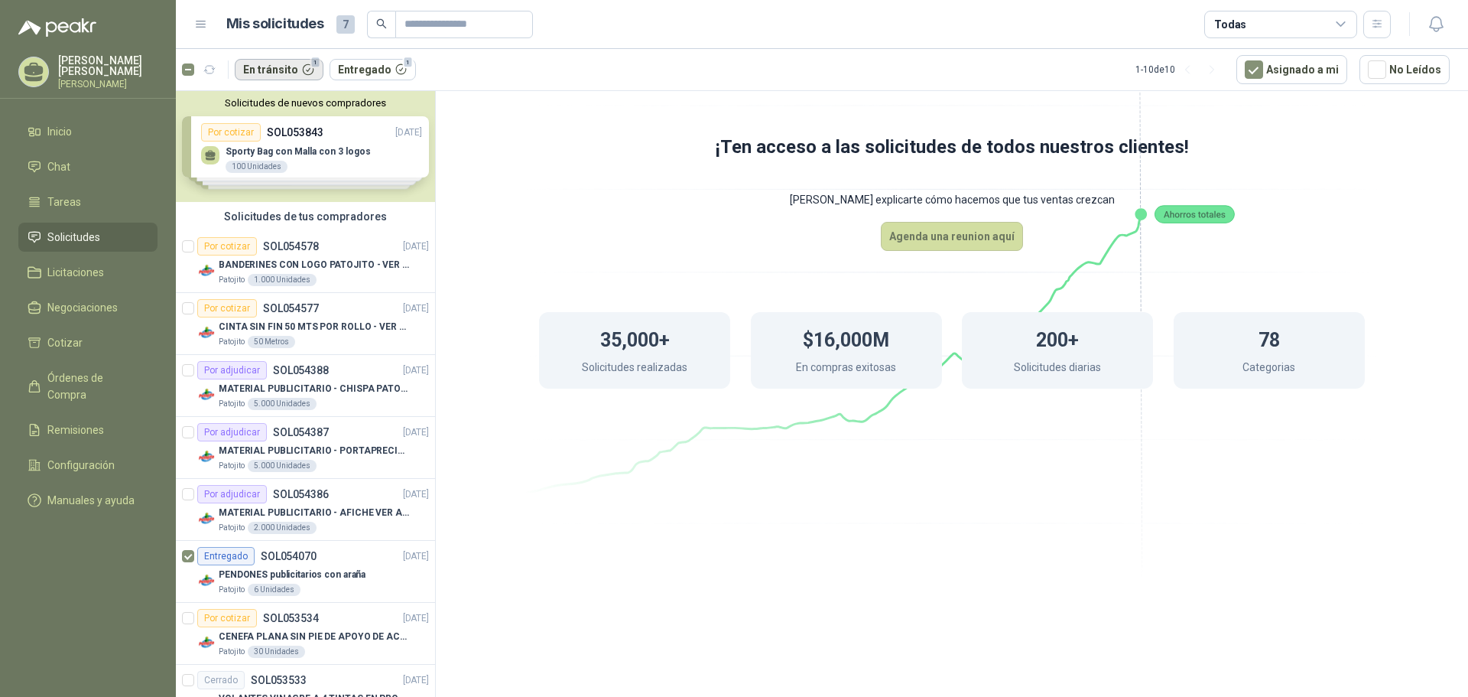
click at [272, 65] on button "En tránsito 1" at bounding box center [279, 69] width 89 height 21
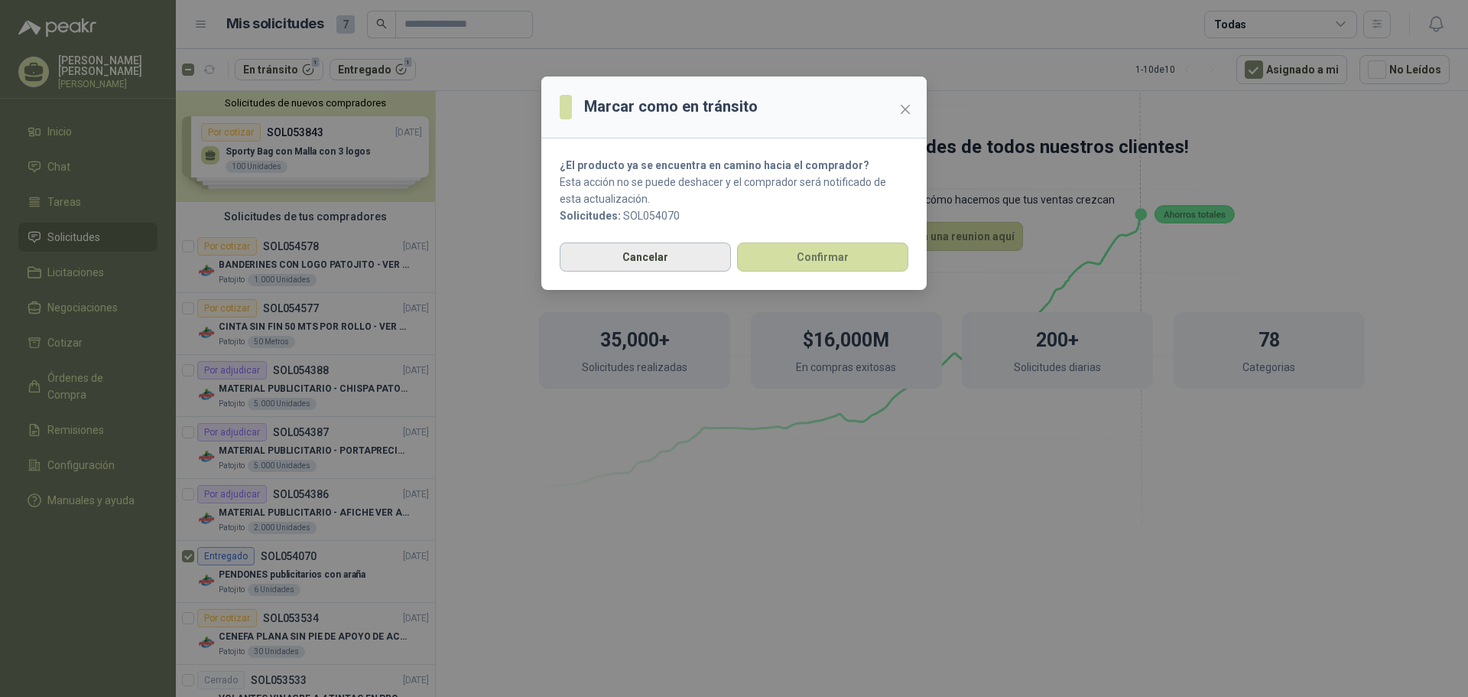
click at [686, 254] on button "Cancelar" at bounding box center [645, 256] width 171 height 29
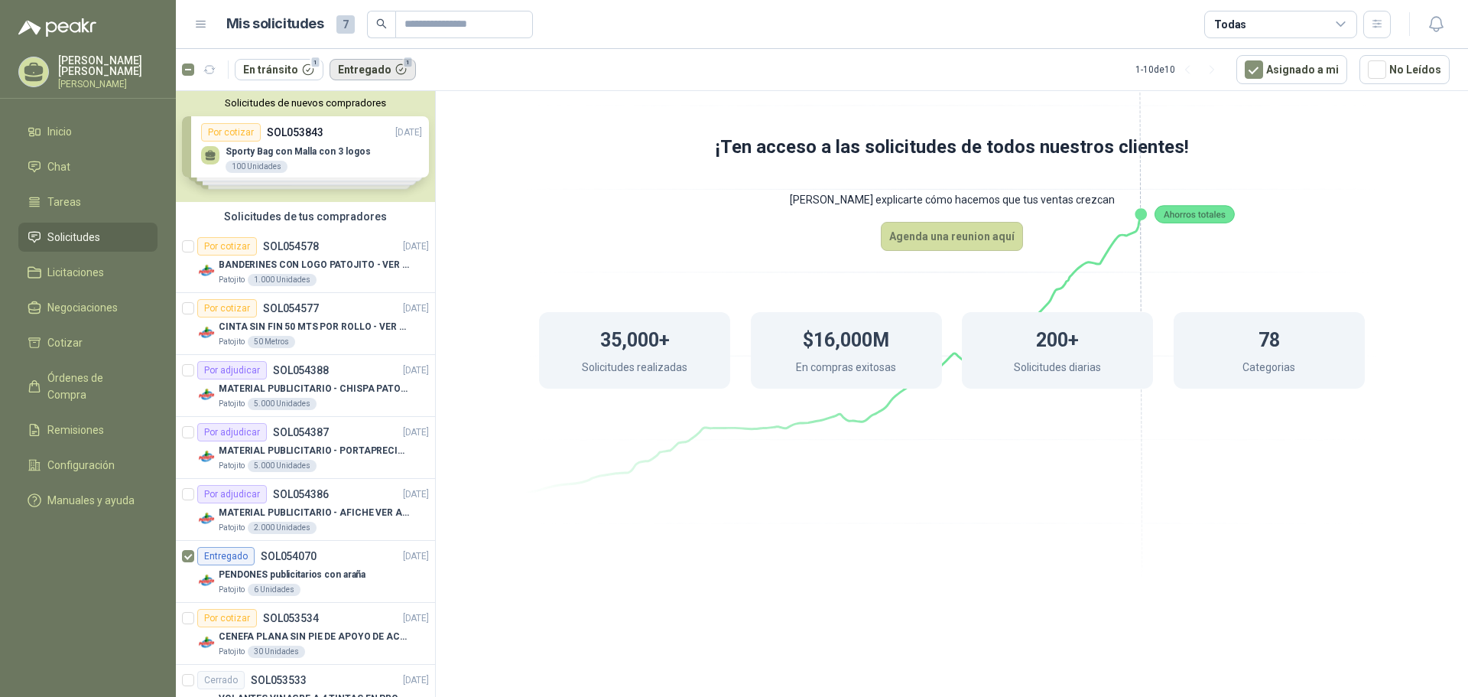
click at [342, 67] on button "Entregado 1" at bounding box center [373, 69] width 87 height 21
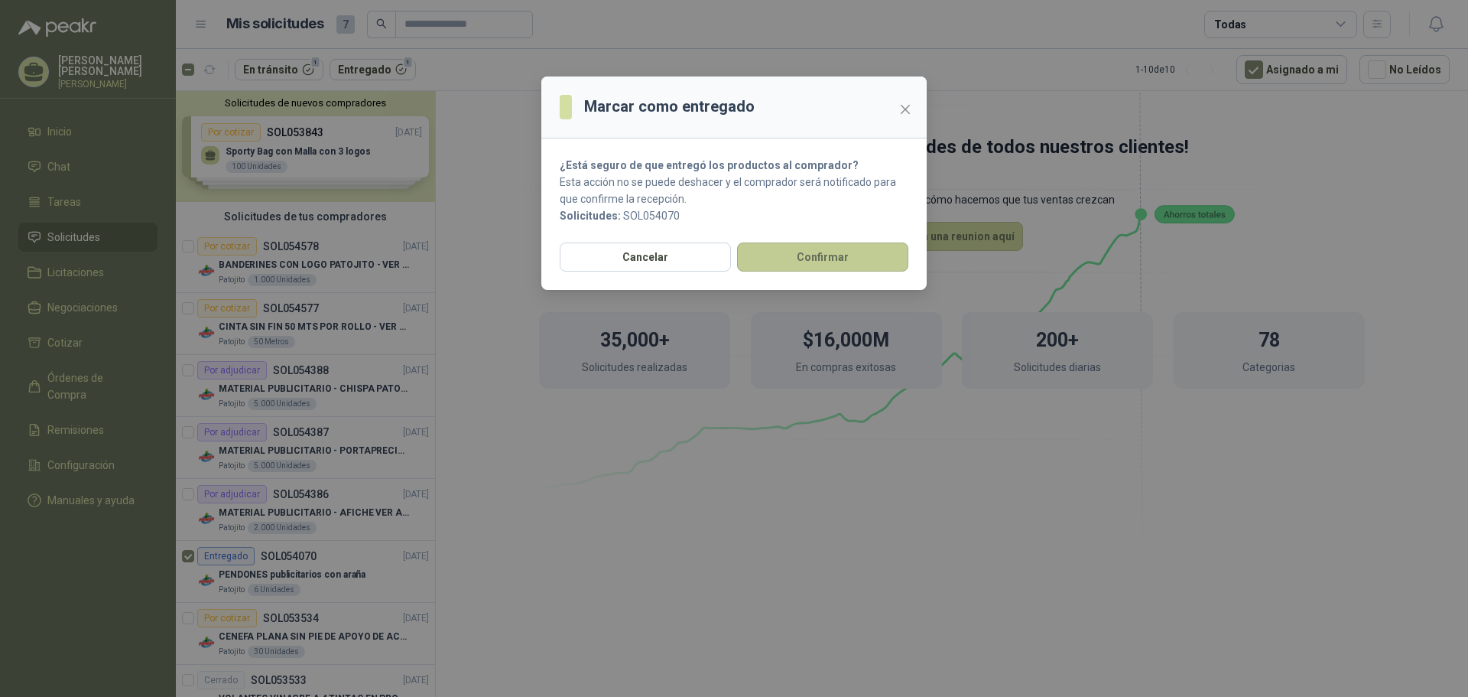
click at [805, 258] on button "Confirmar" at bounding box center [822, 256] width 171 height 29
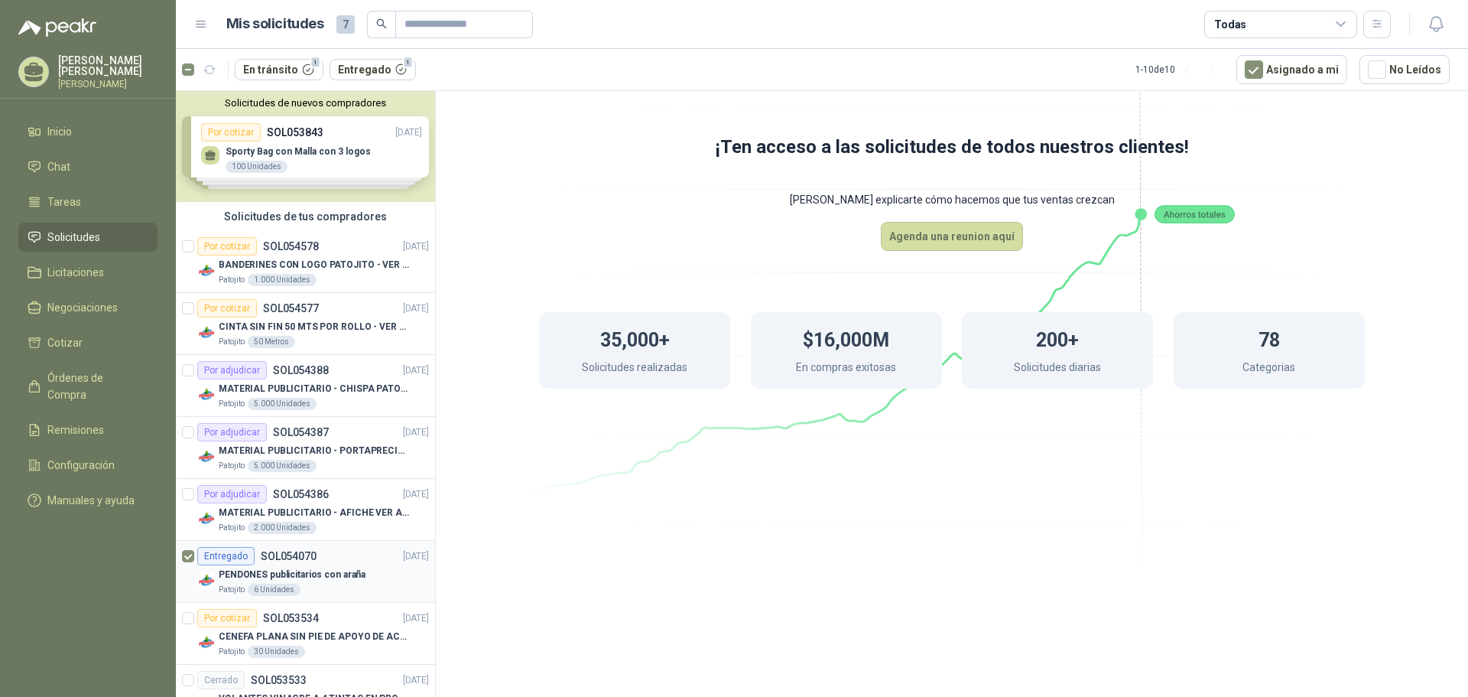
click at [360, 552] on div "Entregado SOL054070 [DATE]" at bounding box center [313, 556] width 232 height 18
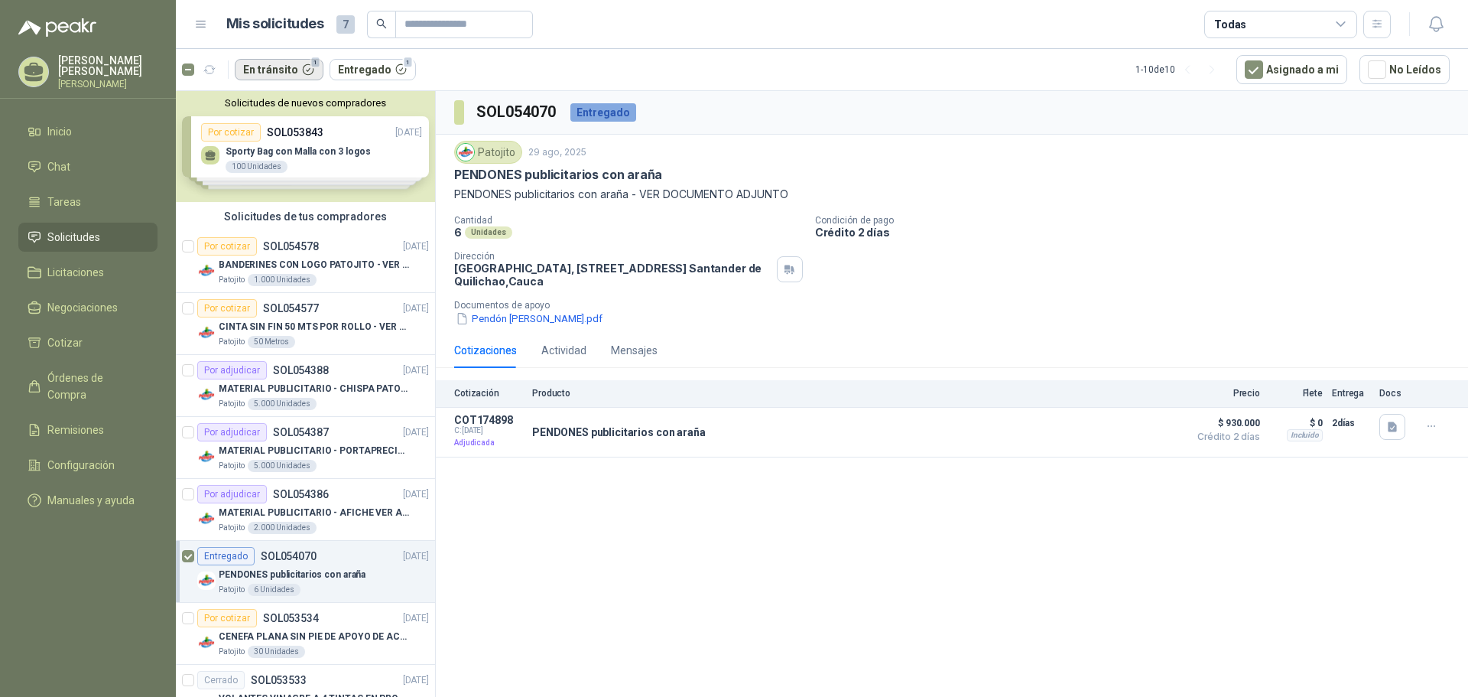
click at [284, 70] on button "En tránsito 1" at bounding box center [279, 69] width 89 height 21
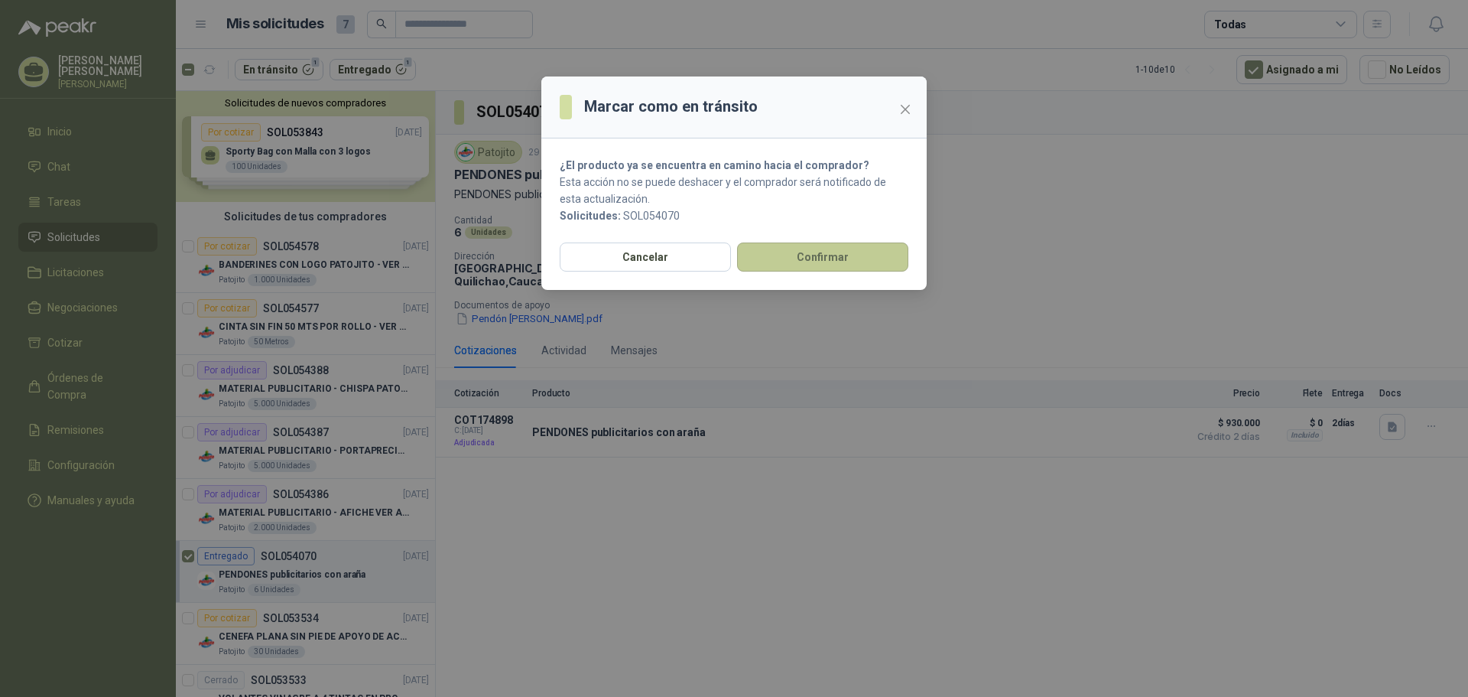
click at [821, 256] on button "Confirmar" at bounding box center [822, 256] width 171 height 29
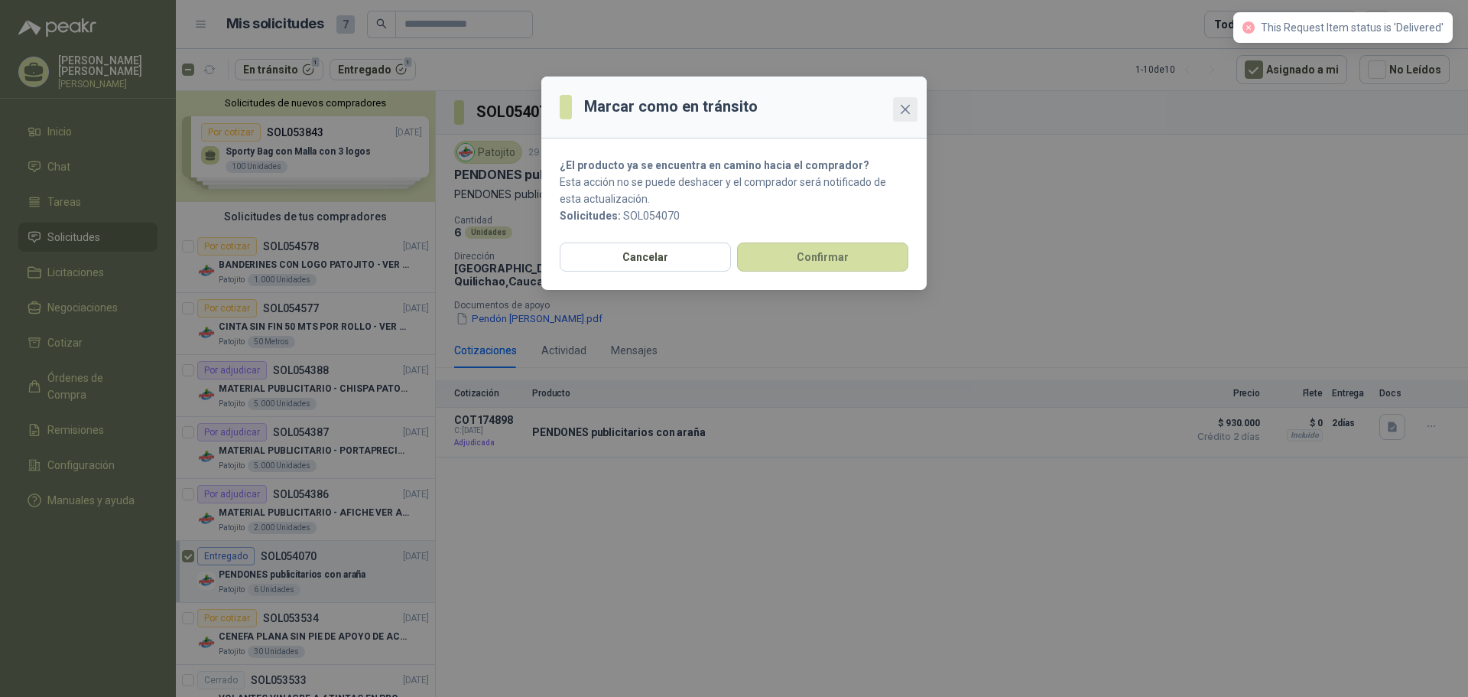
click at [907, 105] on icon "close" at bounding box center [905, 109] width 12 height 12
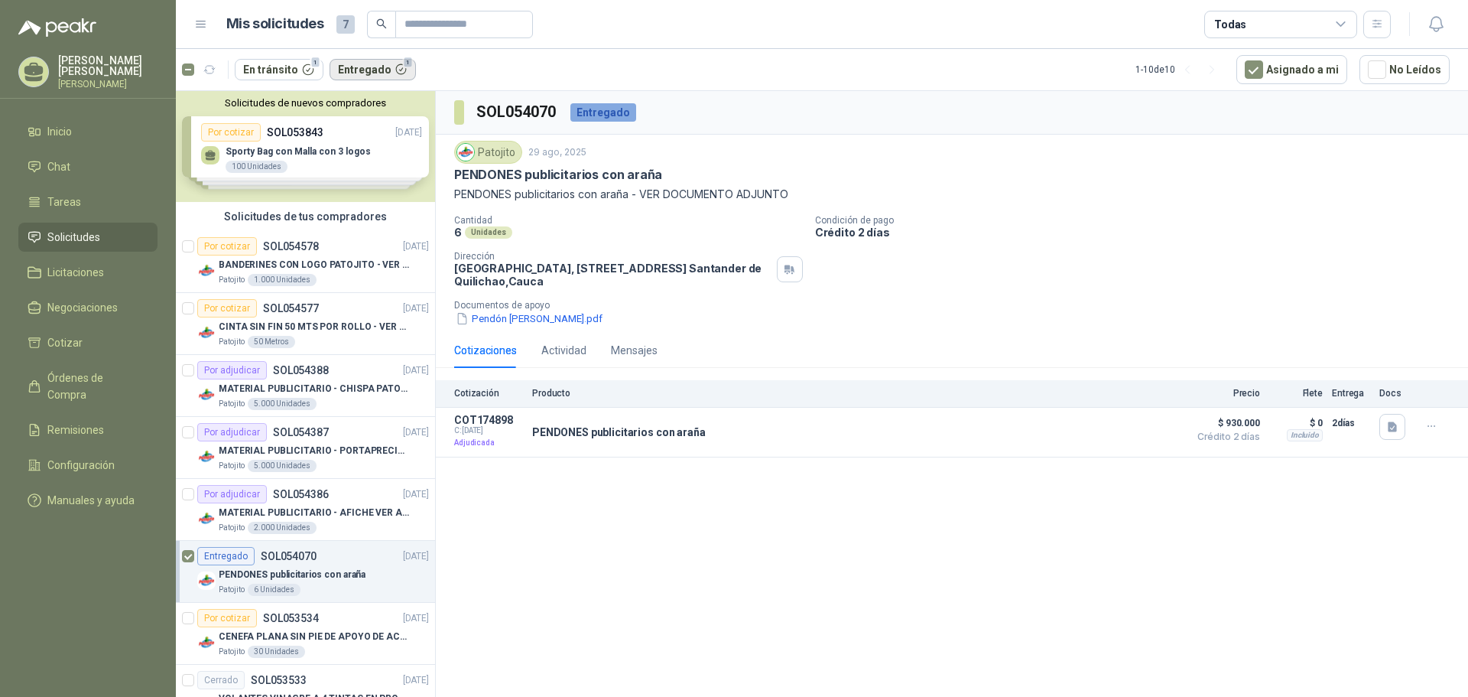
click at [369, 73] on button "Entregado 1" at bounding box center [373, 69] width 87 height 21
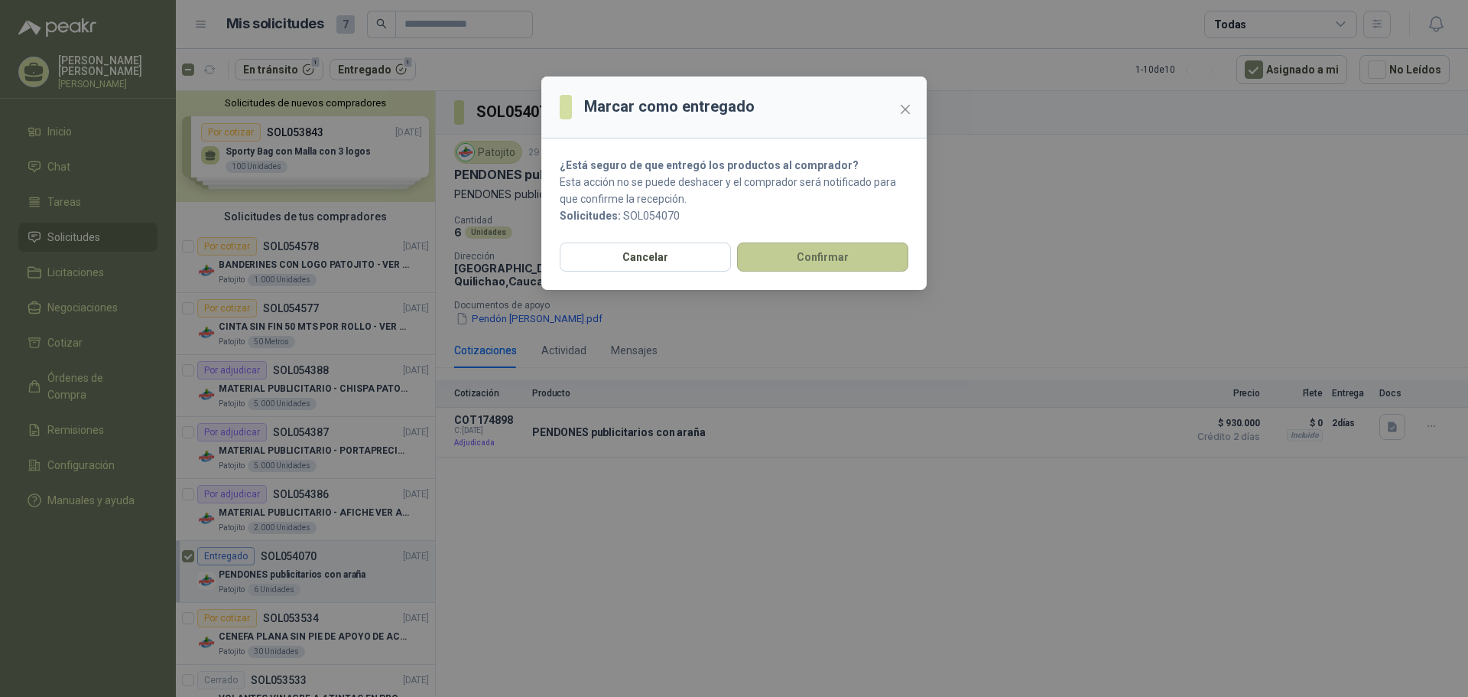
click at [862, 252] on button "Confirmar" at bounding box center [822, 256] width 171 height 29
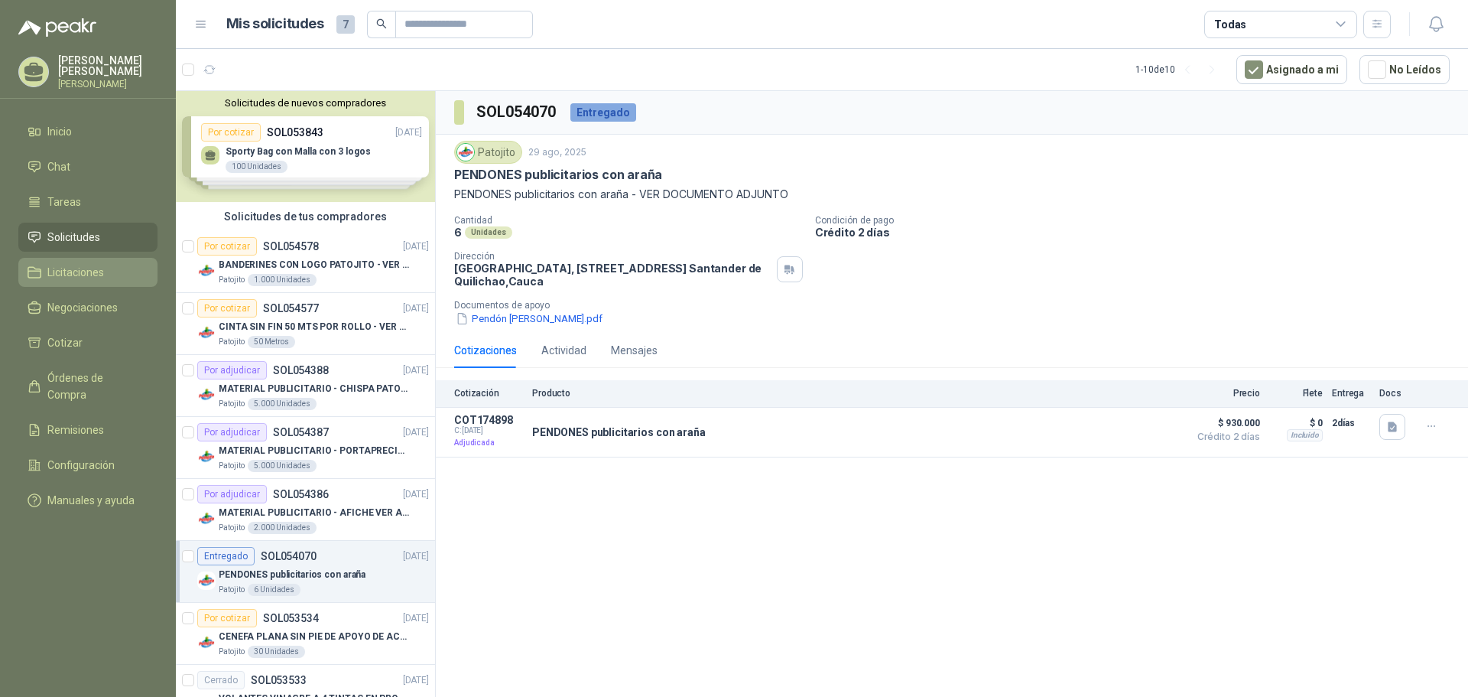
click at [104, 265] on span "Licitaciones" at bounding box center [75, 272] width 57 height 17
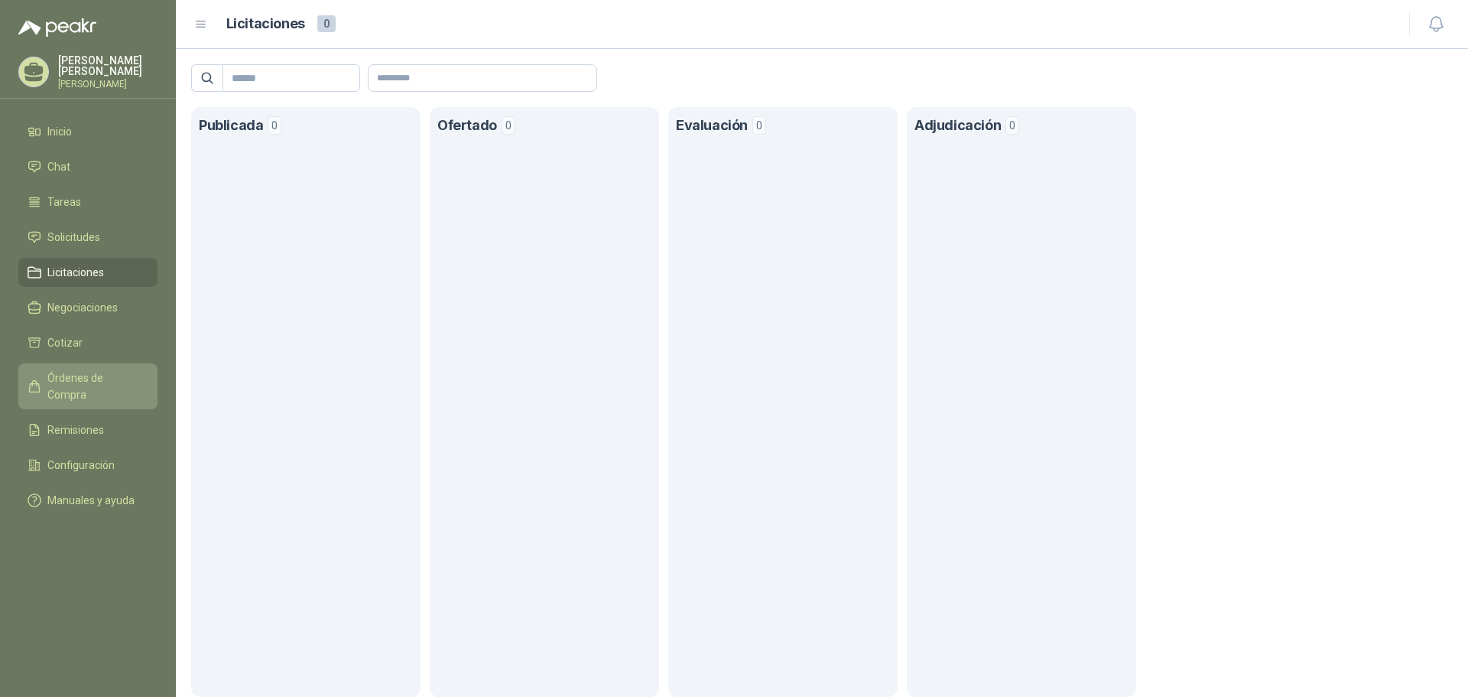
click at [115, 376] on span "Órdenes de Compra" at bounding box center [95, 386] width 96 height 34
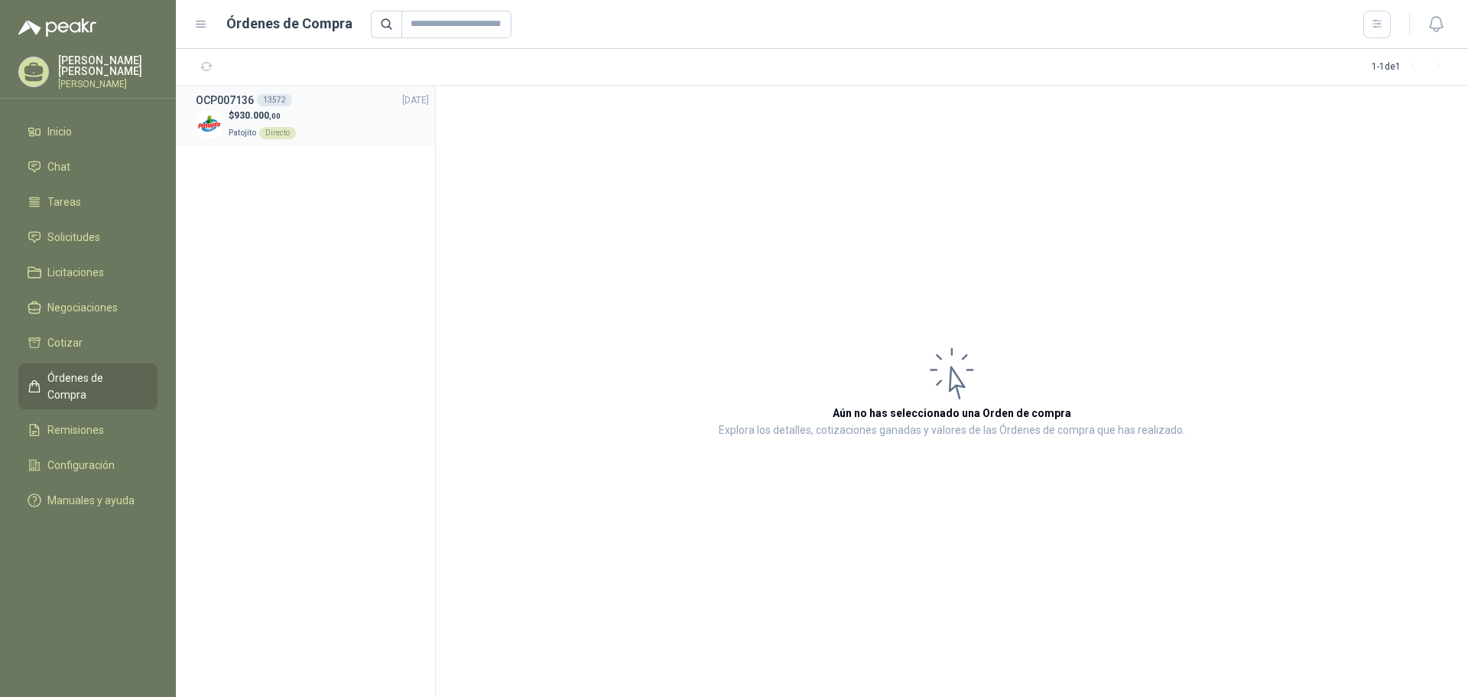
click at [330, 114] on div "$ 930.000 ,00 Patojito Directo" at bounding box center [312, 124] width 233 height 31
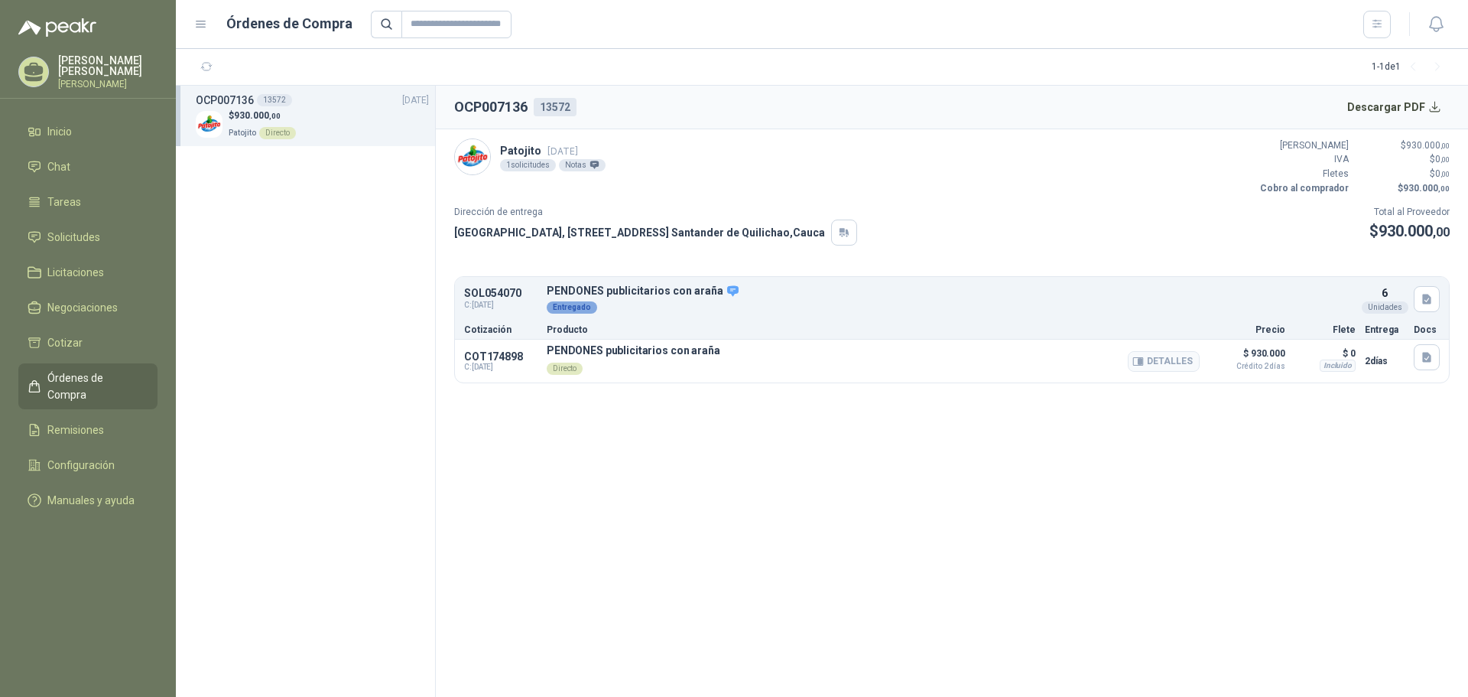
click at [703, 353] on p "PENDONES publicitarios con araña" at bounding box center [634, 350] width 174 height 12
click at [80, 130] on li "Inicio" at bounding box center [88, 131] width 121 height 17
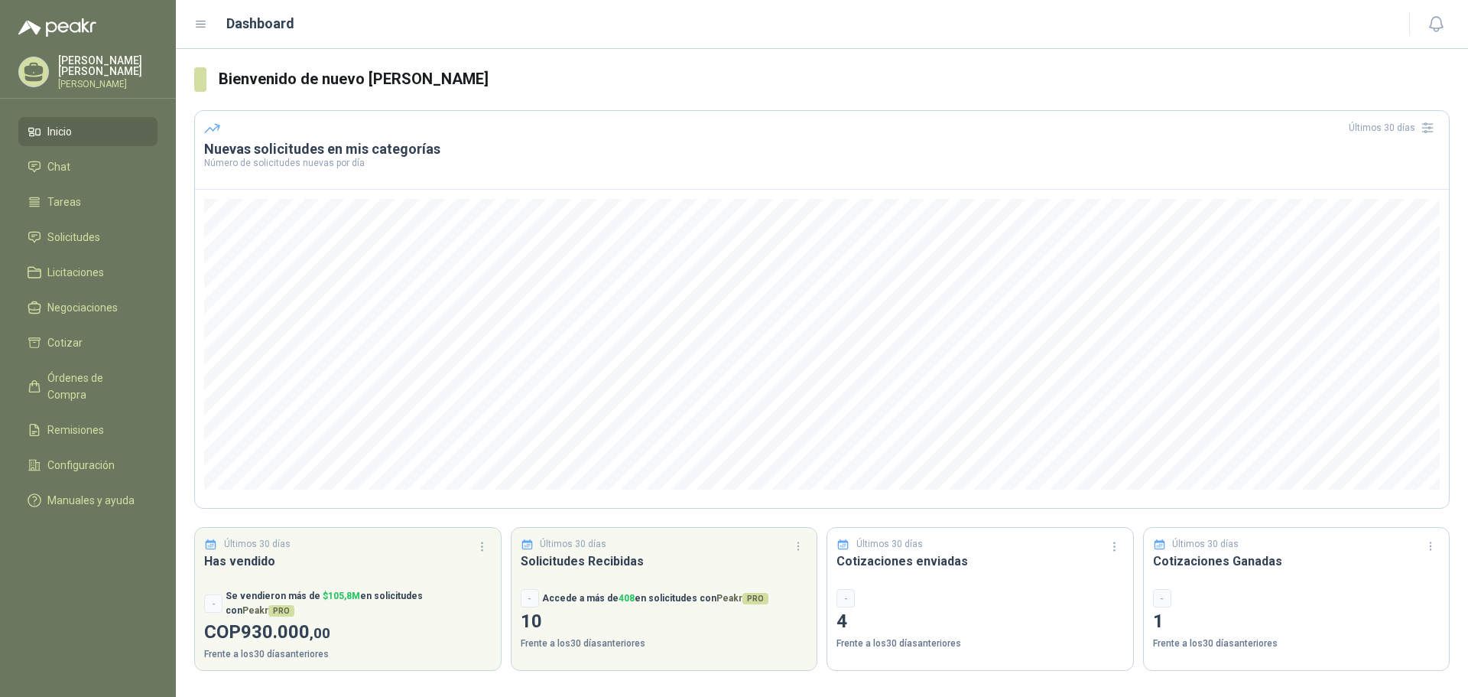
click at [128, 80] on p "[PERSON_NAME]" at bounding box center [107, 84] width 99 height 9
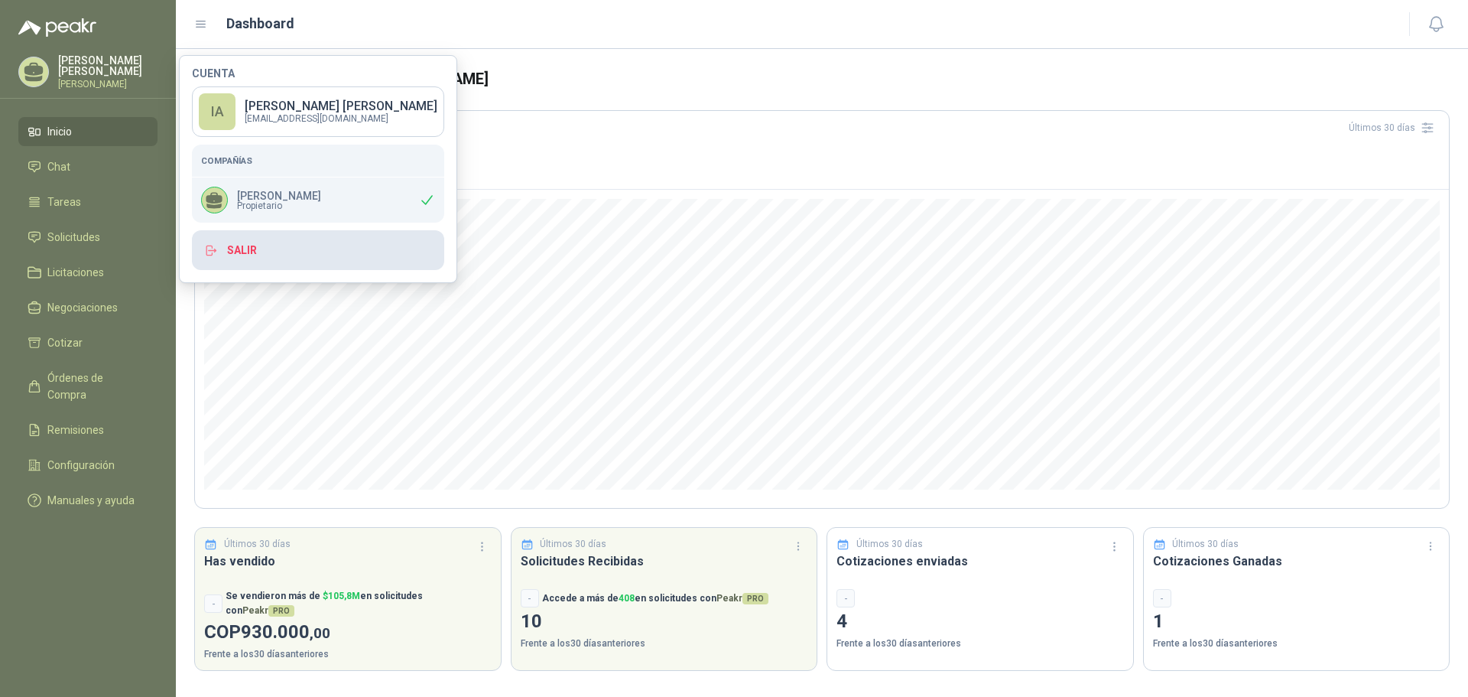
click at [274, 243] on button "Salir" at bounding box center [318, 250] width 252 height 40
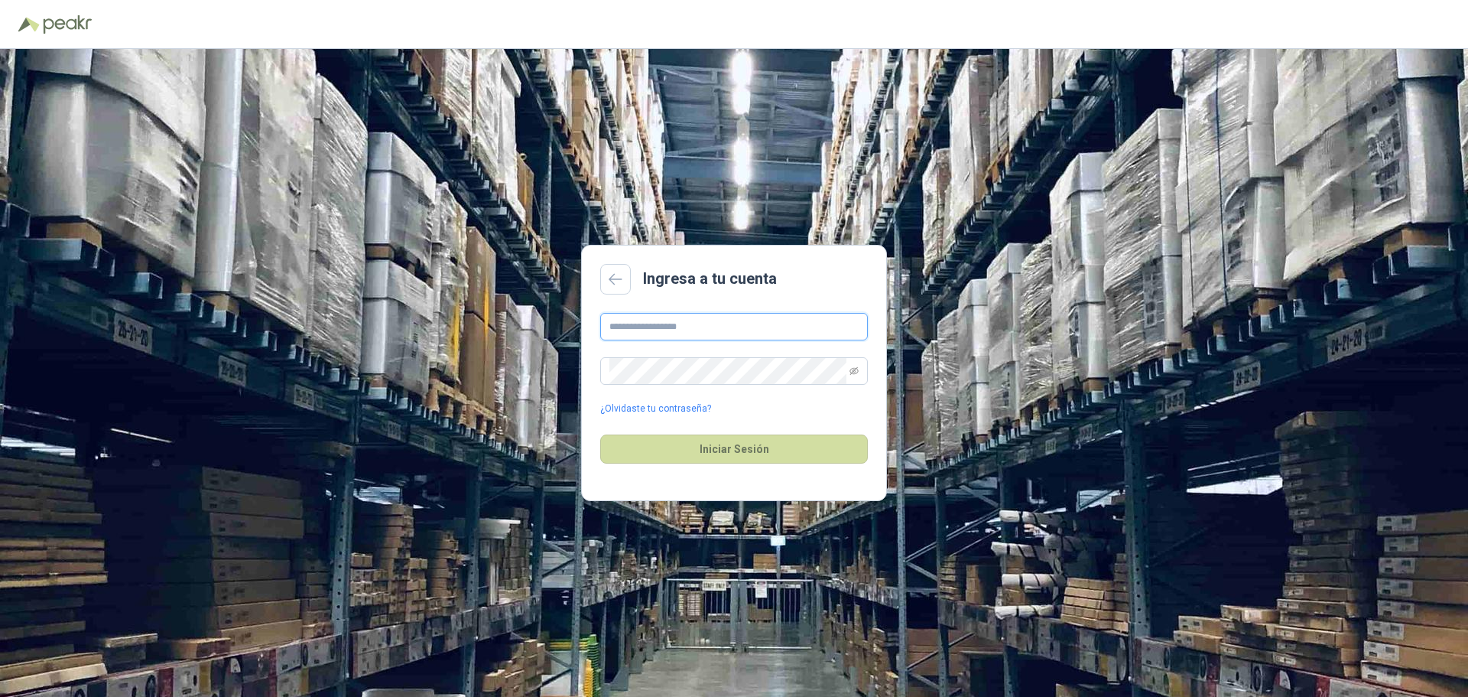
click at [695, 325] on input "text" at bounding box center [734, 327] width 268 height 28
type input "**********"
click at [719, 385] on div "**********" at bounding box center [734, 364] width 268 height 103
click at [709, 444] on button "Iniciar Sesión" at bounding box center [734, 448] width 268 height 29
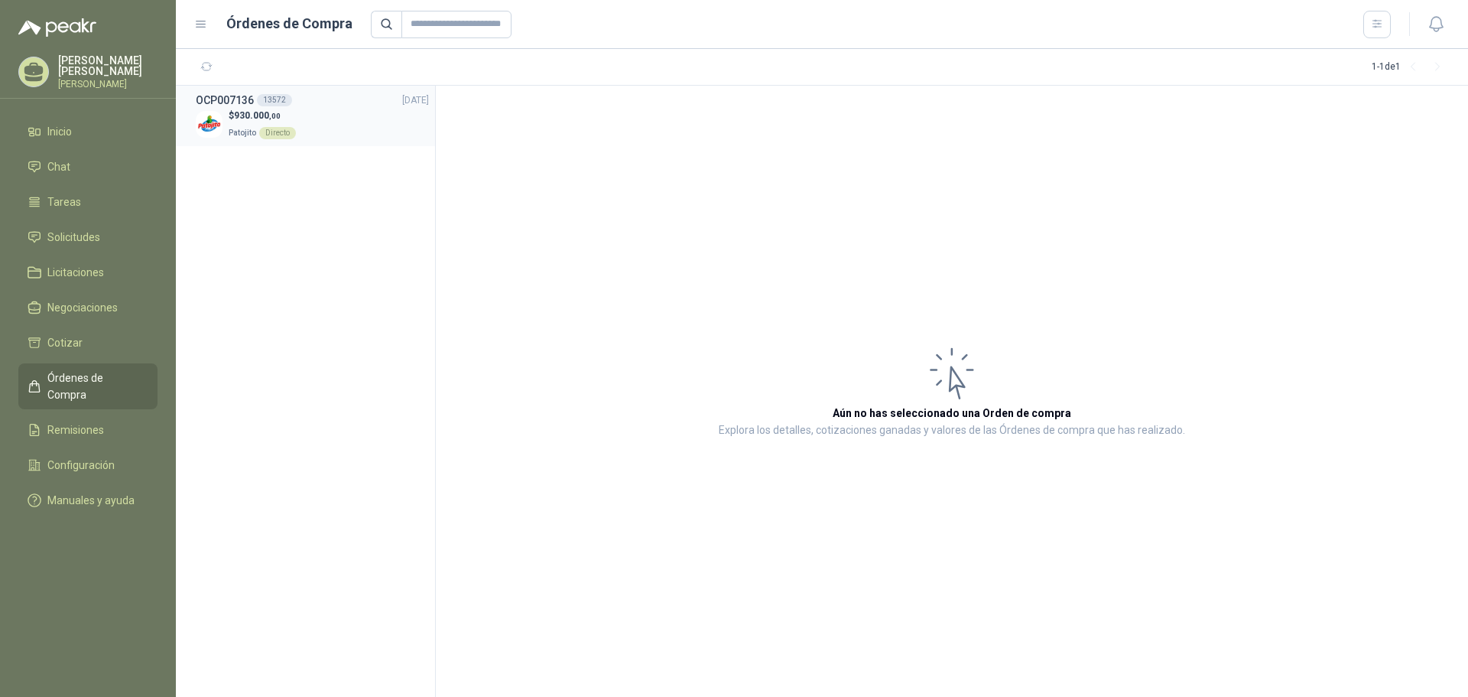
click at [308, 123] on div "$ 930.000 ,00 Patojito Directo" at bounding box center [312, 124] width 233 height 31
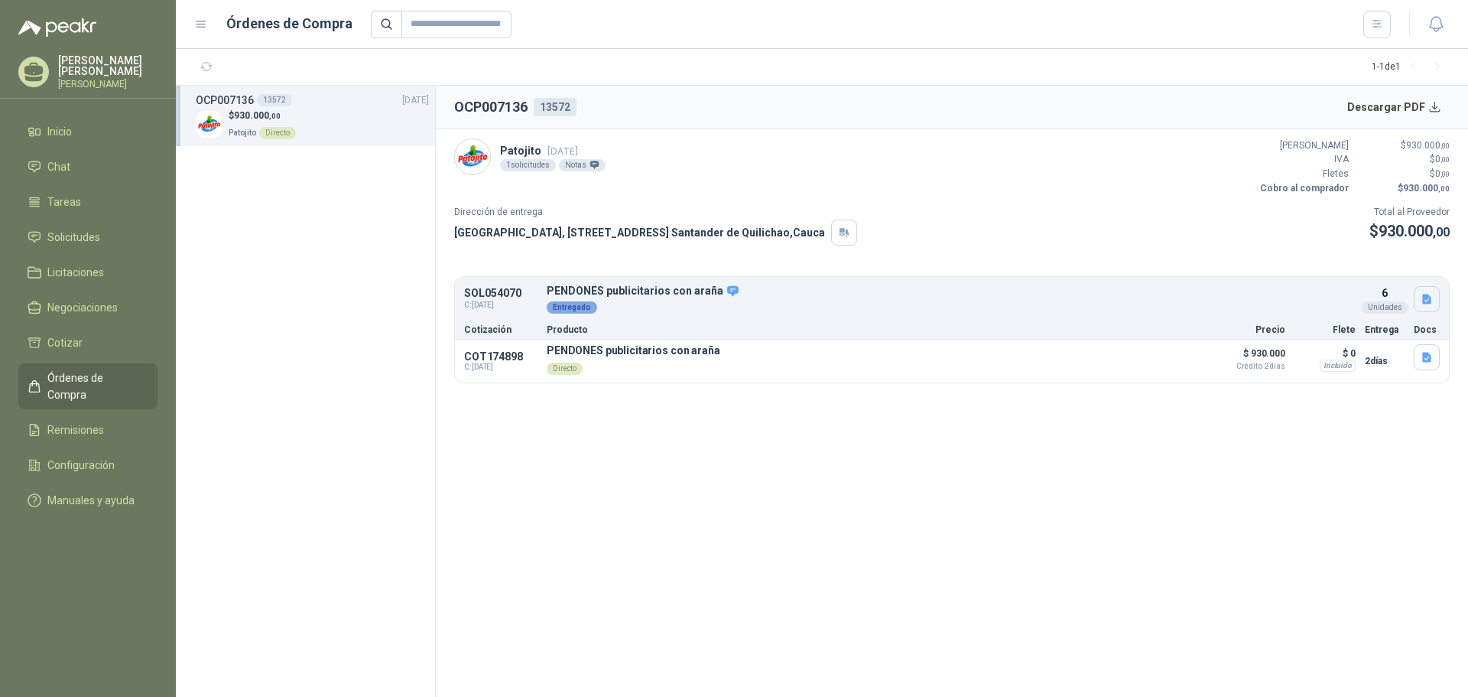
click at [1427, 297] on icon "button" at bounding box center [1426, 299] width 9 height 10
drag, startPoint x: 1165, startPoint y: 299, endPoint x: 1029, endPoint y: 323, distance: 138.2
click at [1160, 303] on div "Entregado" at bounding box center [951, 305] width 809 height 17
click at [1173, 357] on button "Detalles" at bounding box center [1164, 361] width 72 height 21
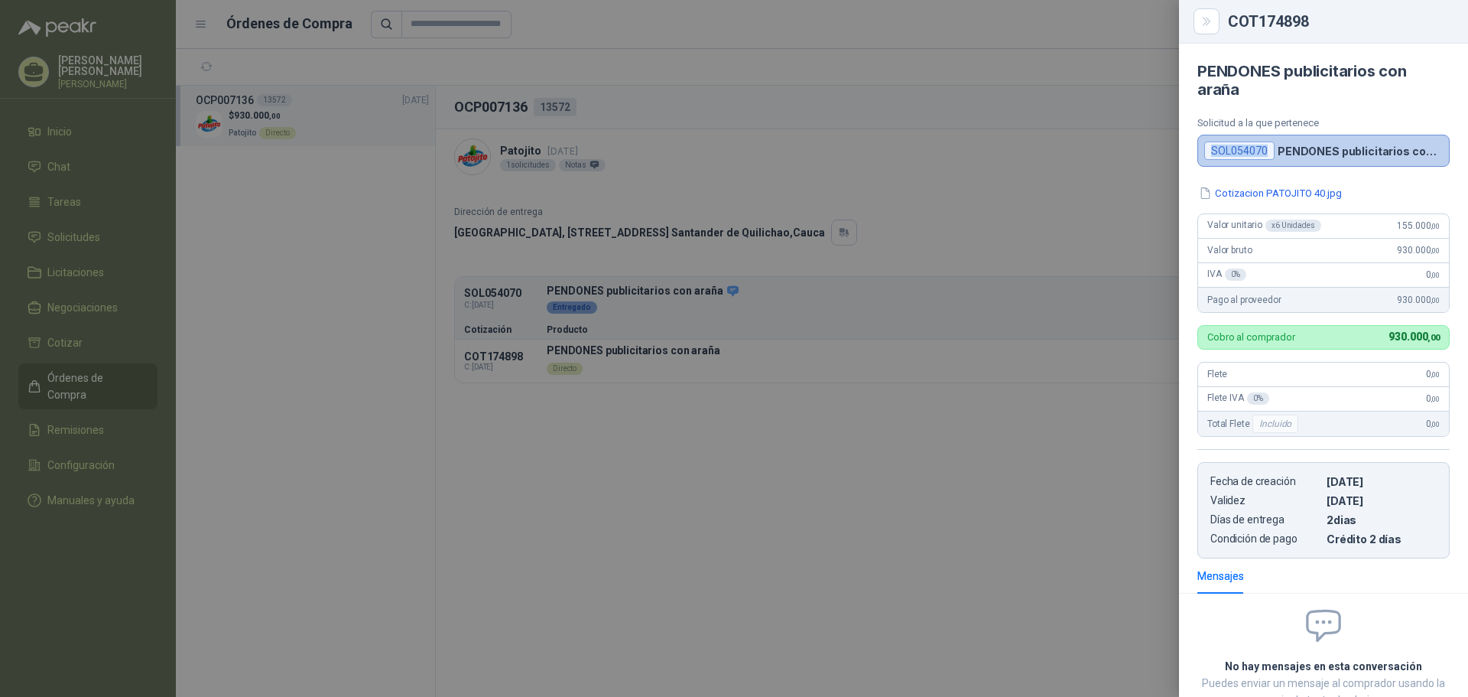
drag, startPoint x: 1215, startPoint y: 152, endPoint x: 1267, endPoint y: 152, distance: 52.0
click at [1267, 152] on div "SOL054070" at bounding box center [1239, 150] width 70 height 18
copy div "SOL054070"
click at [751, 186] on div at bounding box center [734, 348] width 1468 height 697
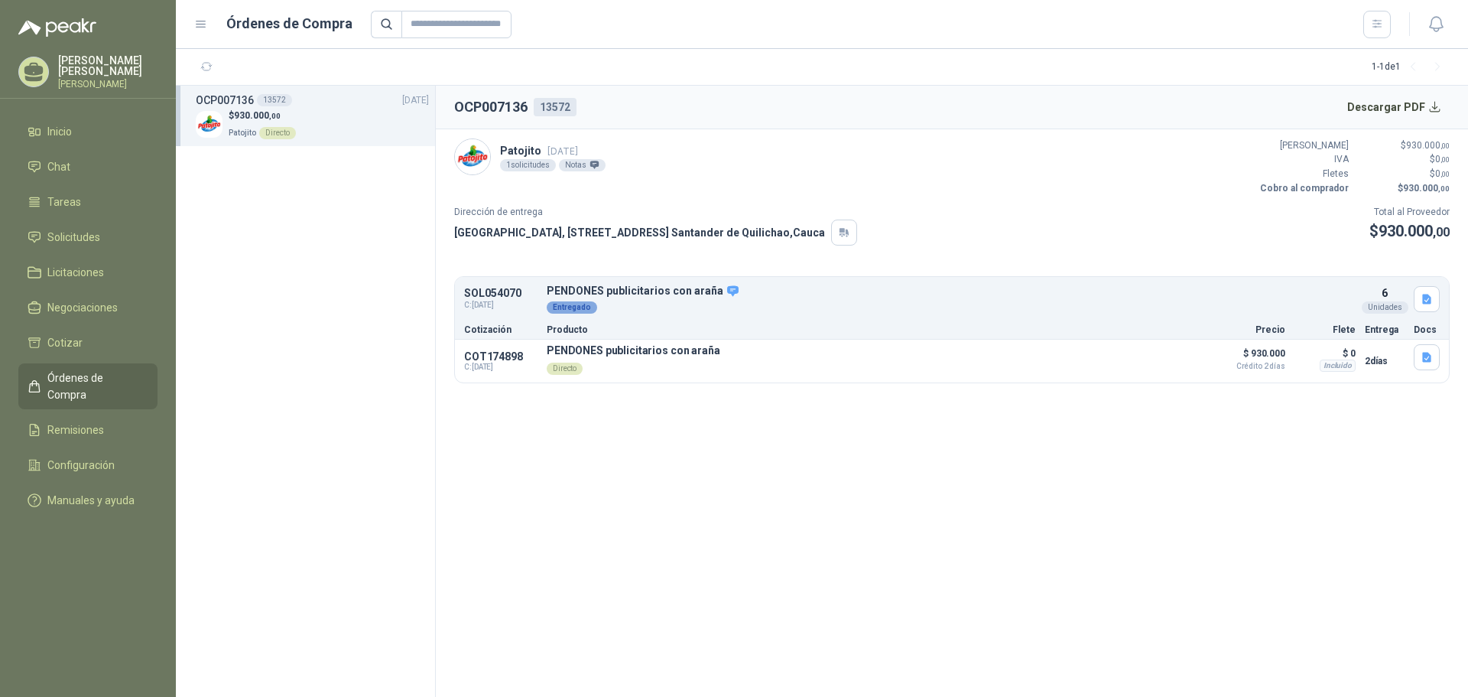
click at [478, 107] on h2 "OCP007136" at bounding box center [490, 106] width 73 height 21
drag, startPoint x: 456, startPoint y: 106, endPoint x: 531, endPoint y: 109, distance: 75.7
click at [531, 109] on div "OCP007136 13572" at bounding box center [515, 106] width 122 height 21
copy h2 "OCP007136"
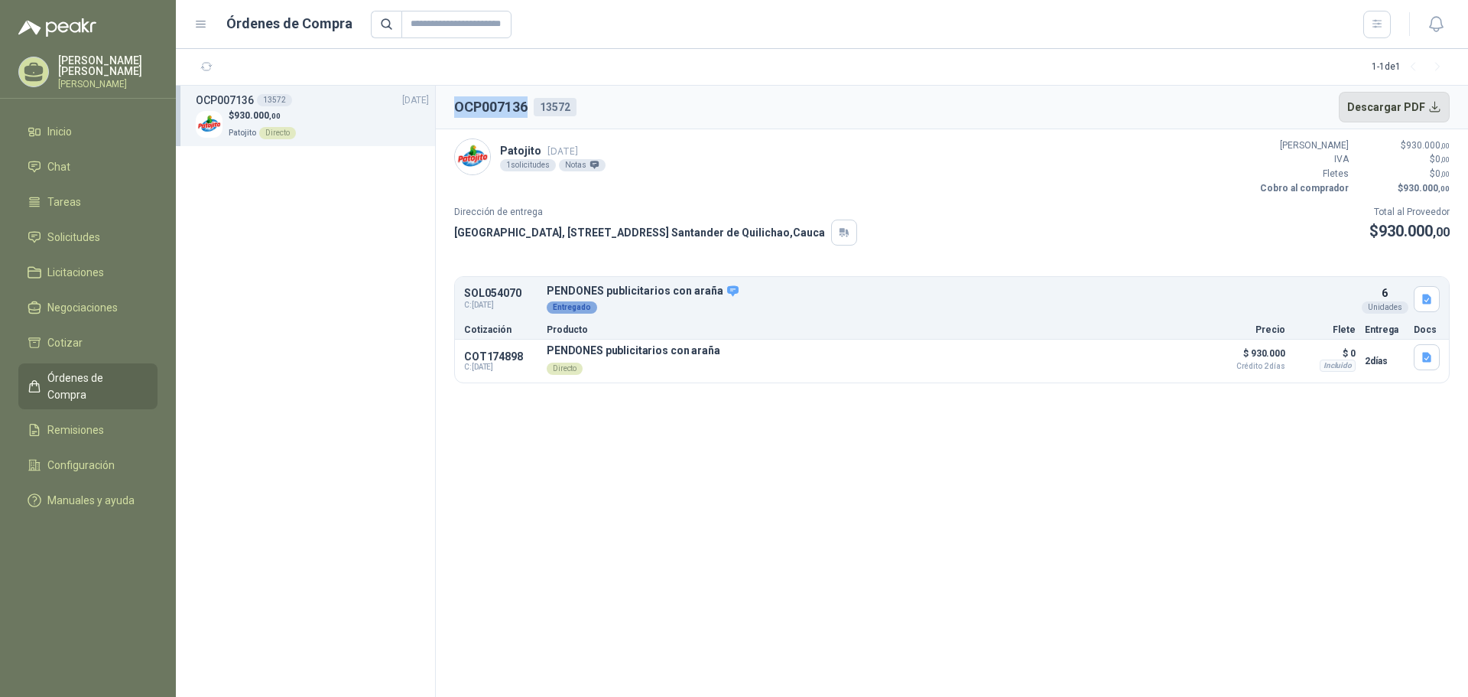
click at [1373, 104] on button "Descargar PDF" at bounding box center [1395, 107] width 112 height 31
click at [1377, 366] on p "2 días" at bounding box center [1385, 361] width 40 height 18
click at [1182, 356] on button "Detalles" at bounding box center [1164, 361] width 72 height 21
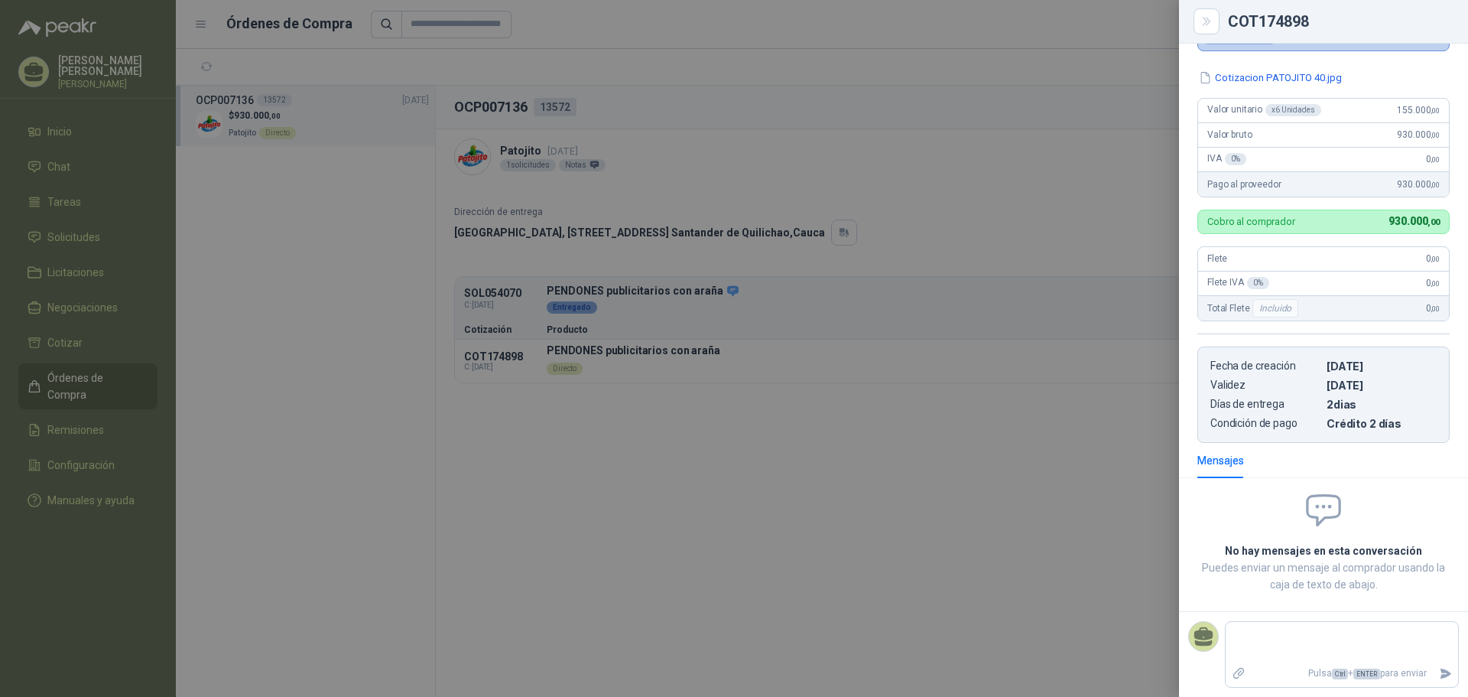
click at [1032, 168] on div at bounding box center [734, 348] width 1468 height 697
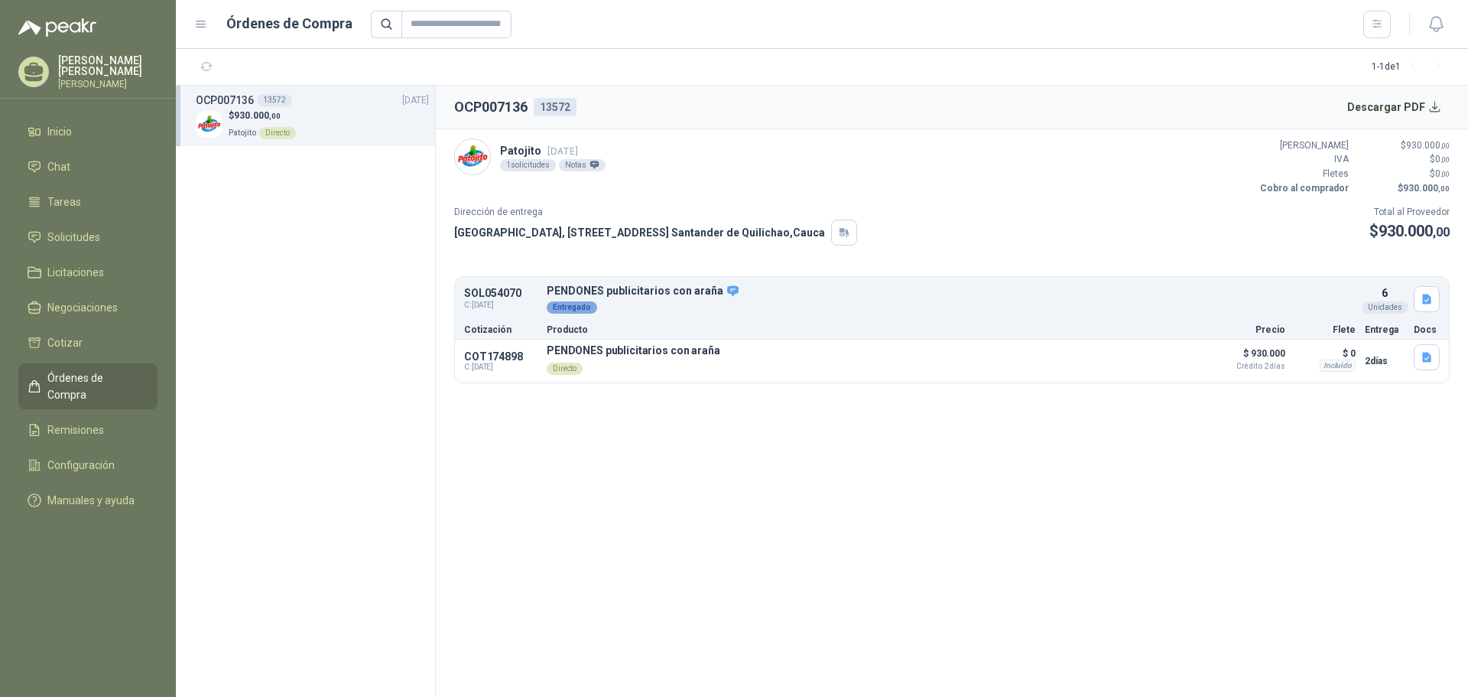
click at [112, 80] on p "[PERSON_NAME]" at bounding box center [107, 84] width 99 height 9
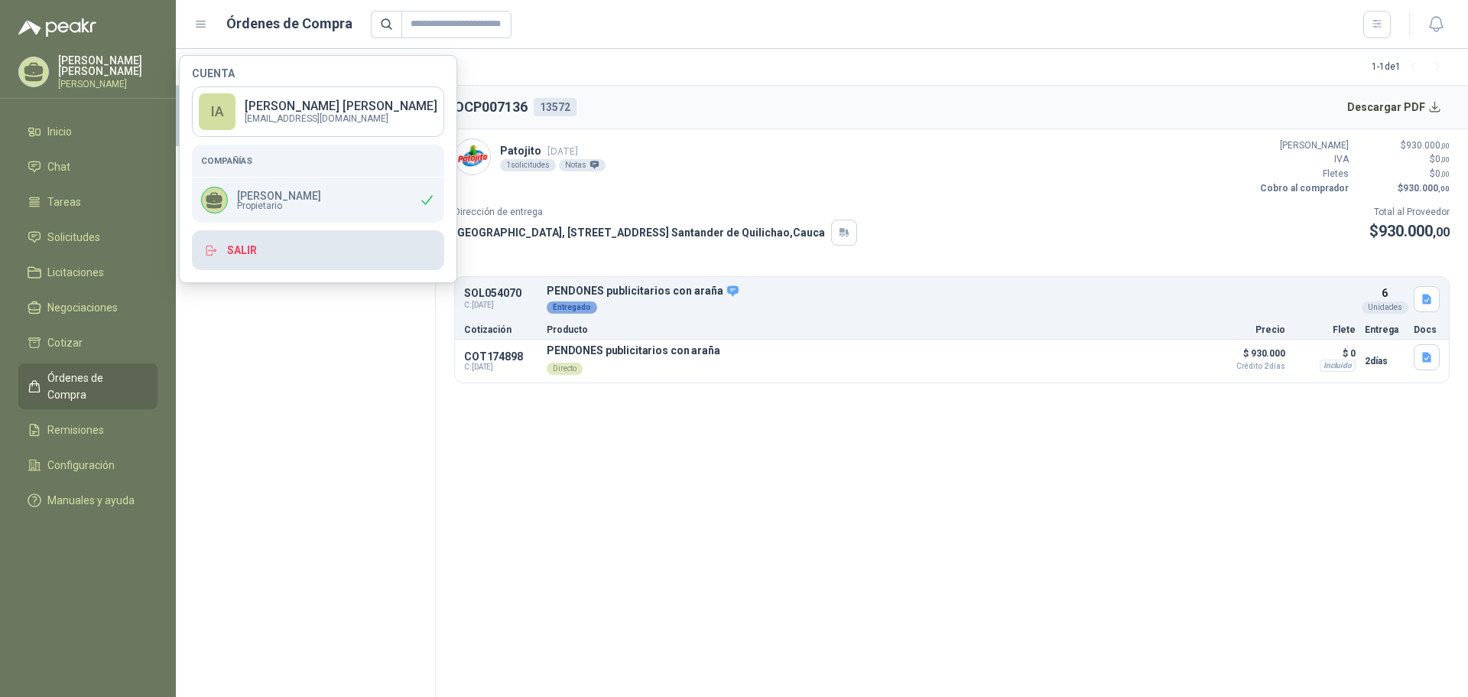
click at [247, 246] on button "Salir" at bounding box center [318, 250] width 252 height 40
